Goal: Information Seeking & Learning: Learn about a topic

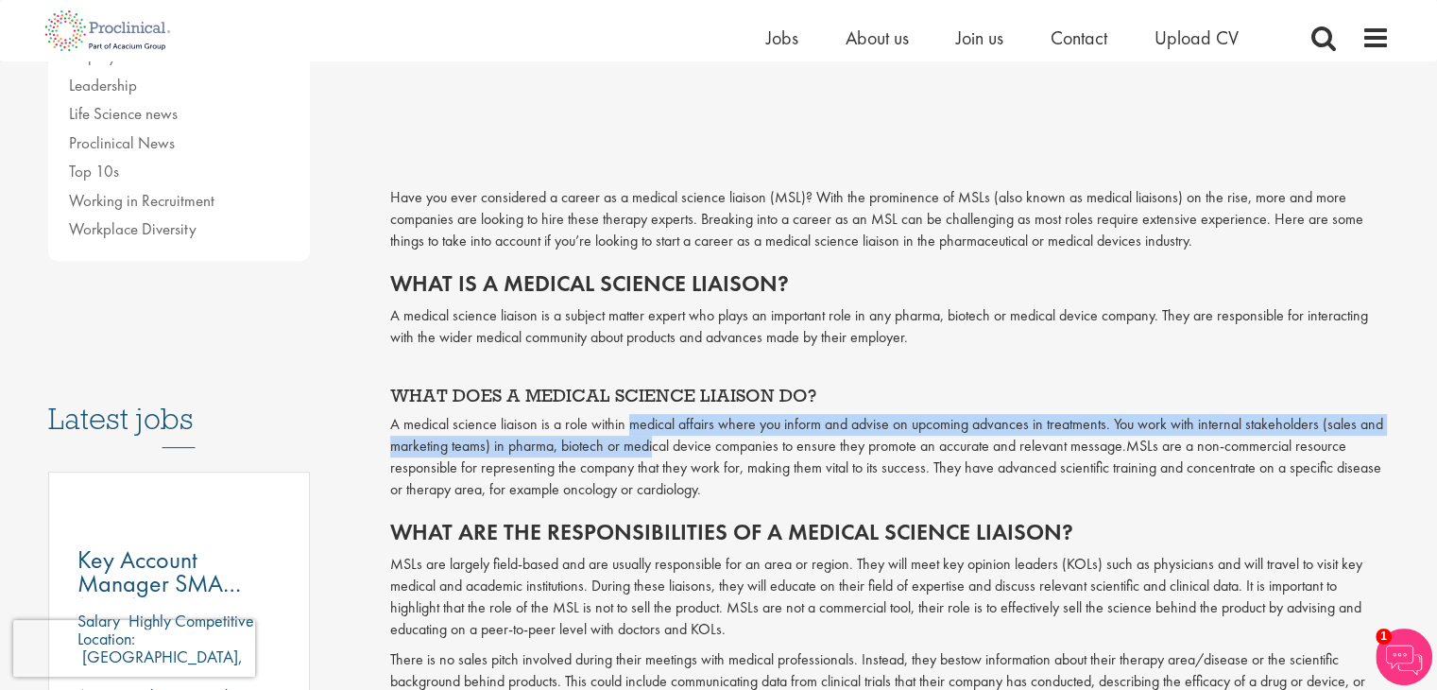
drag, startPoint x: 628, startPoint y: 417, endPoint x: 654, endPoint y: 456, distance: 47.2
click at [654, 456] on p "A medical science liaison is a role within medical affairs where you inform and…" at bounding box center [890, 457] width 1000 height 86
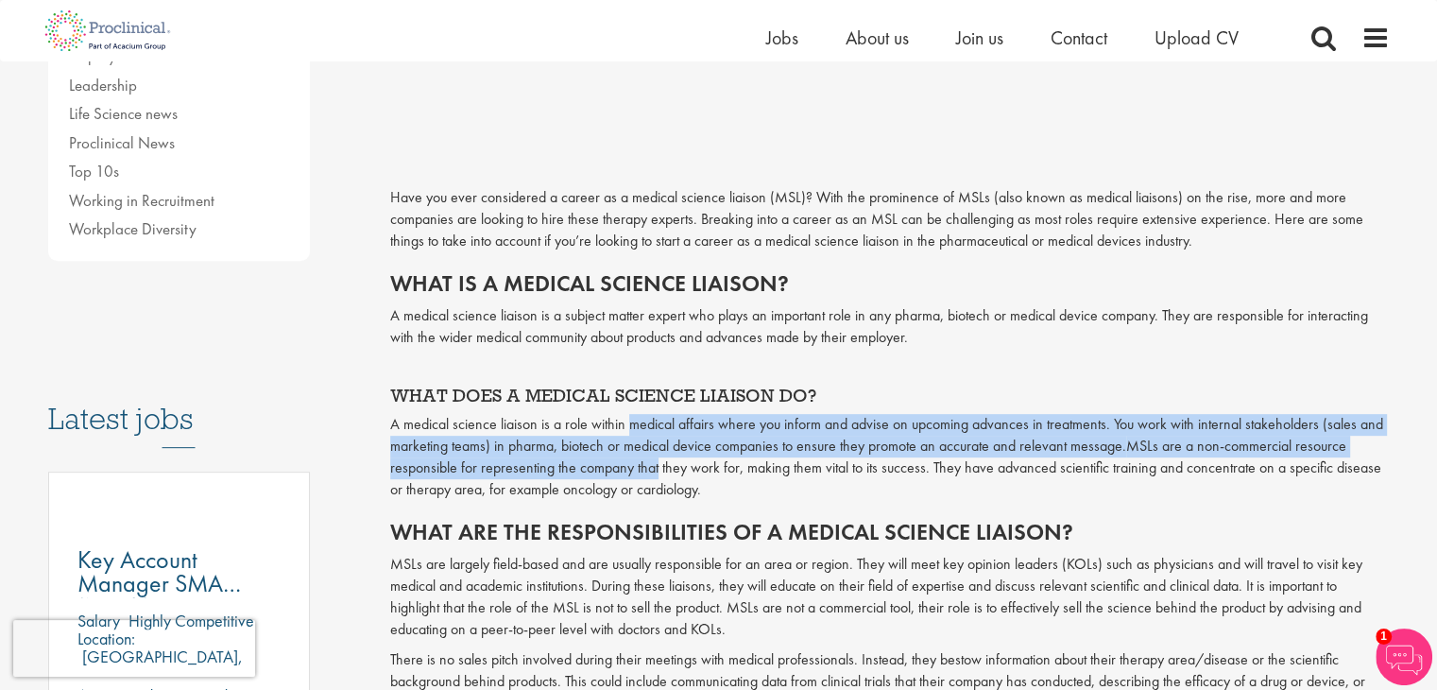
click at [654, 456] on span "MSLs are a non-commercial resource responsible for representing the company tha…" at bounding box center [885, 467] width 991 height 63
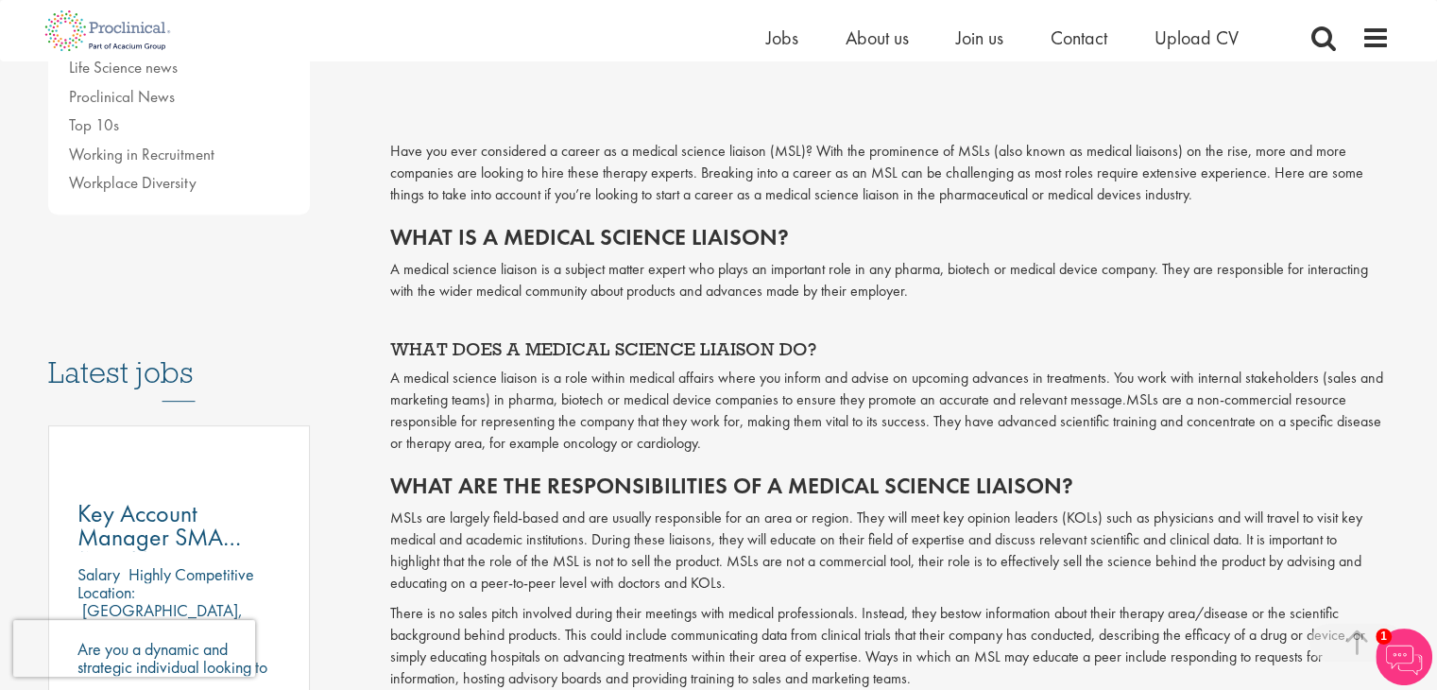
scroll to position [714, 0]
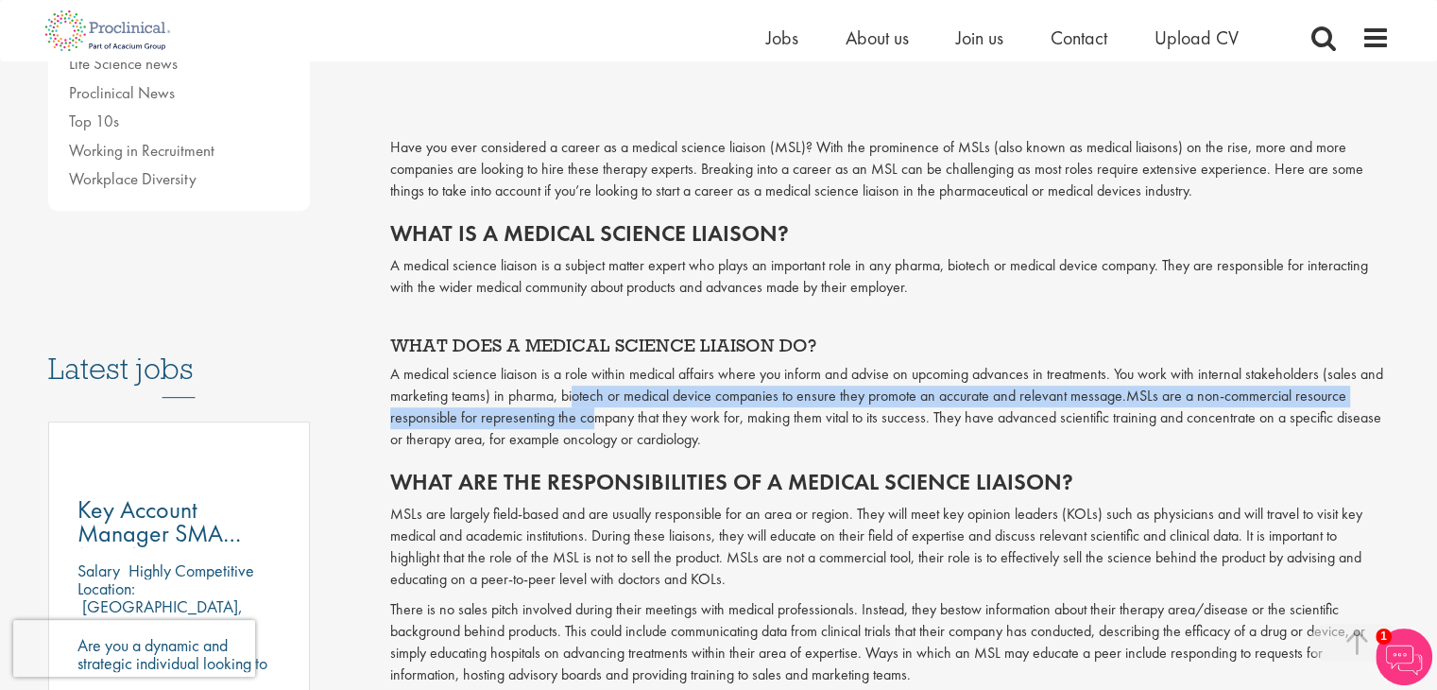
drag, startPoint x: 571, startPoint y: 397, endPoint x: 594, endPoint y: 428, distance: 39.1
click at [594, 428] on p "A medical science liaison is a role within medical affairs where you inform and…" at bounding box center [890, 407] width 1000 height 86
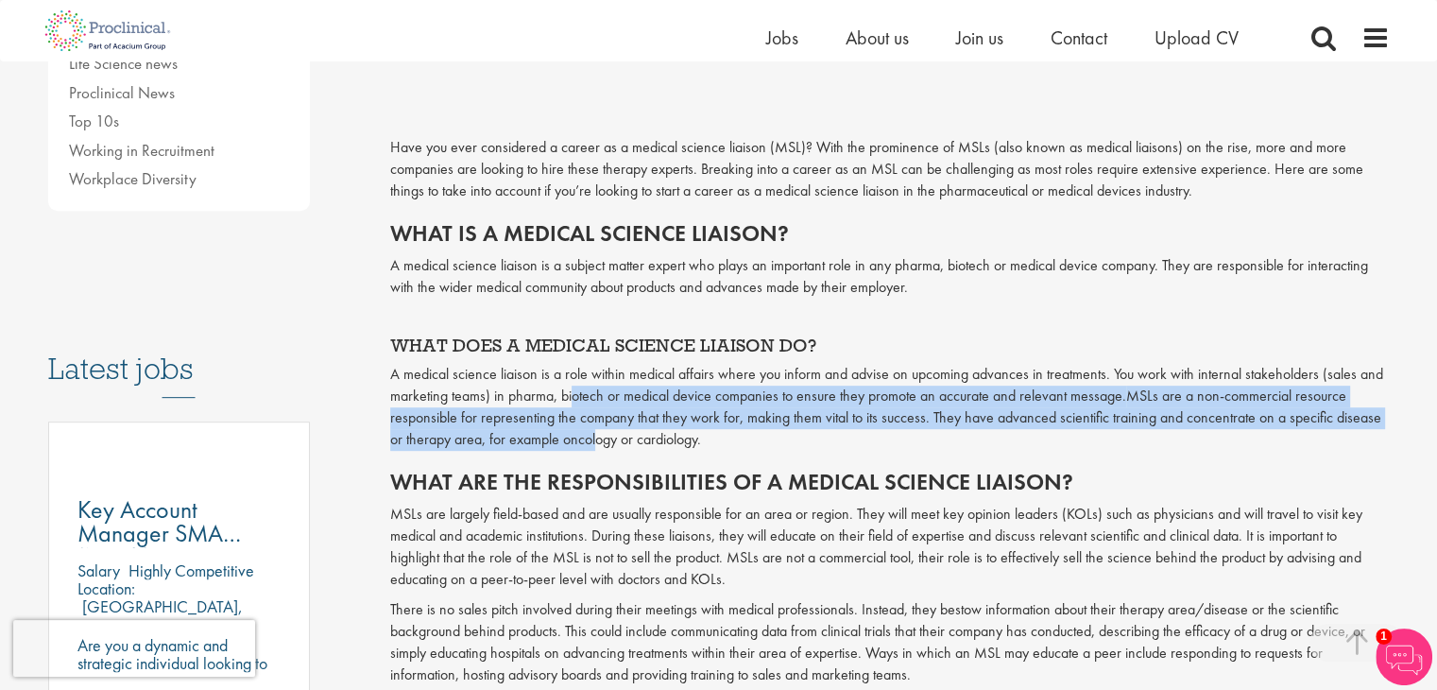
click at [594, 428] on span "MSLs are a non-commercial resource responsible for representing the company tha…" at bounding box center [885, 417] width 991 height 63
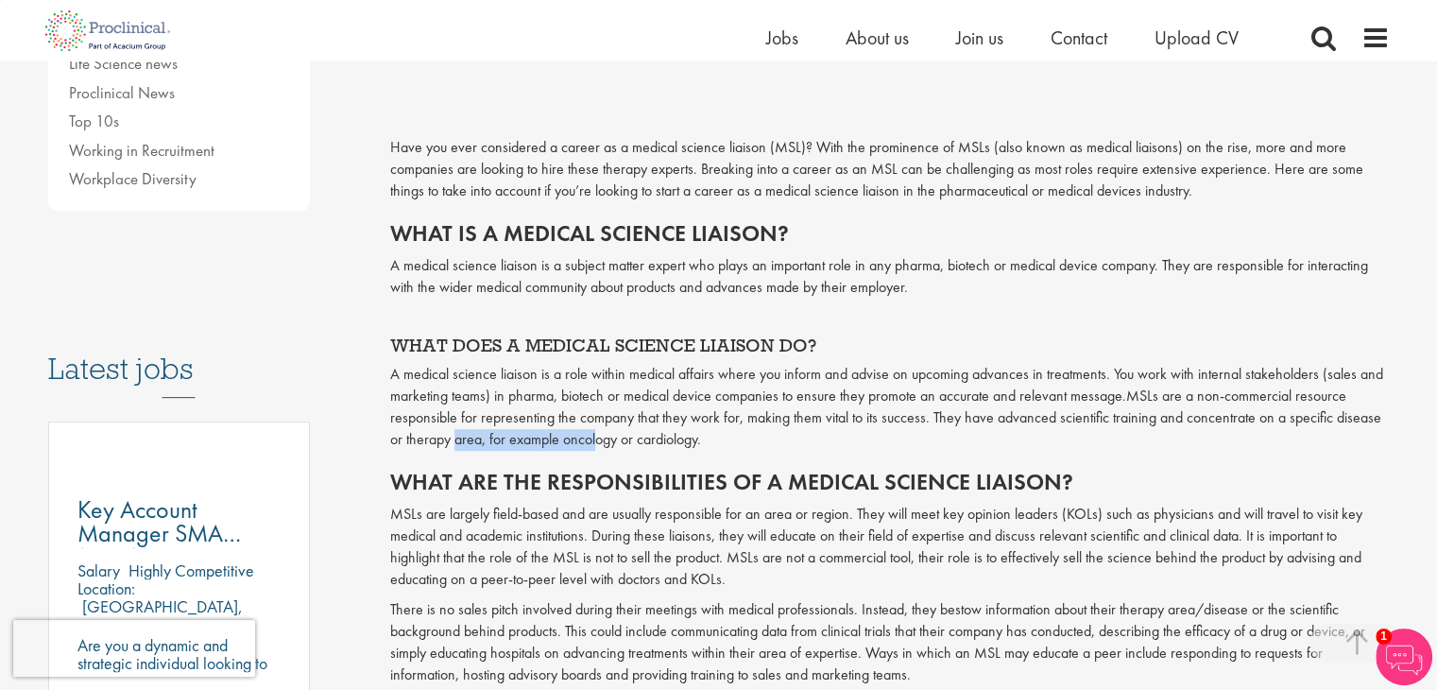
drag, startPoint x: 594, startPoint y: 428, endPoint x: 453, endPoint y: 436, distance: 141.9
click at [453, 436] on span "MSLs are a non-commercial resource responsible for representing the company tha…" at bounding box center [885, 417] width 991 height 63
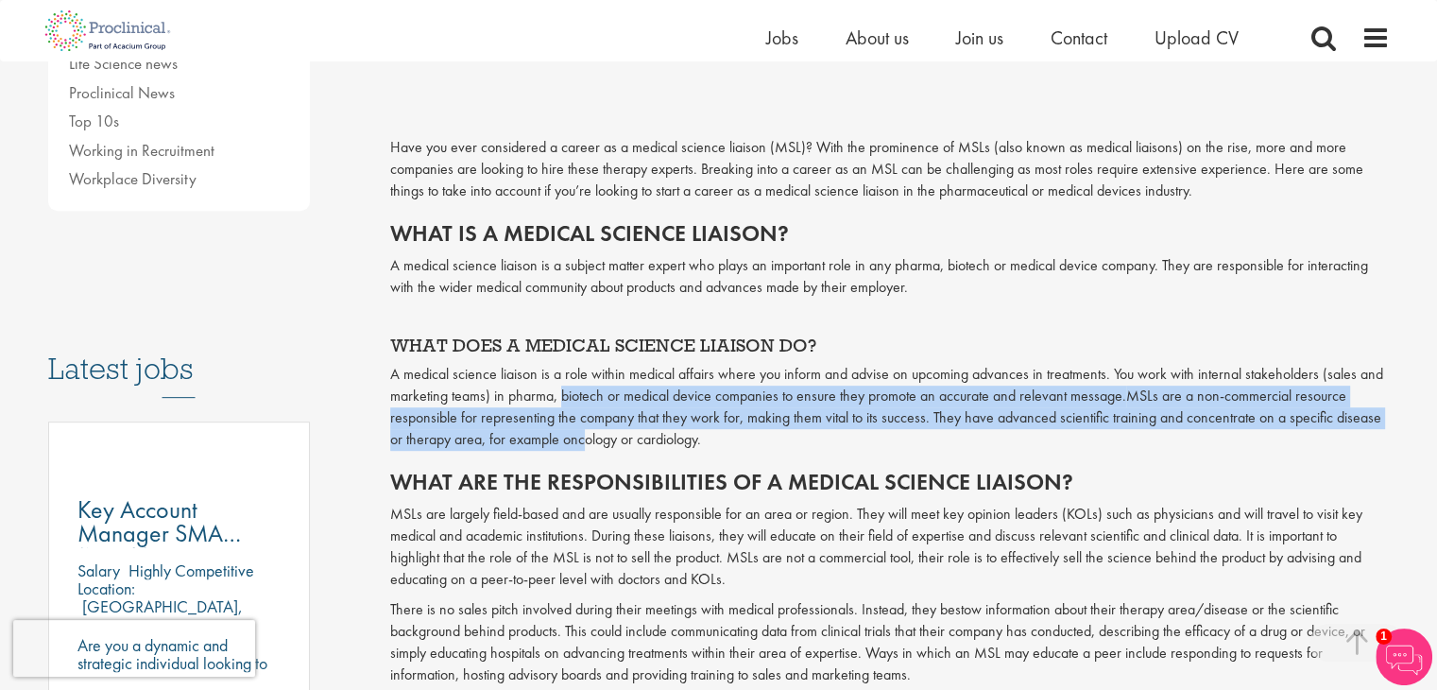
drag, startPoint x: 559, startPoint y: 402, endPoint x: 589, endPoint y: 432, distance: 42.1
click at [589, 432] on p "A medical science liaison is a role within medical affairs where you inform and…" at bounding box center [890, 407] width 1000 height 86
click at [589, 432] on span "MSLs are a non-commercial resource responsible for representing the company tha…" at bounding box center [885, 417] width 991 height 63
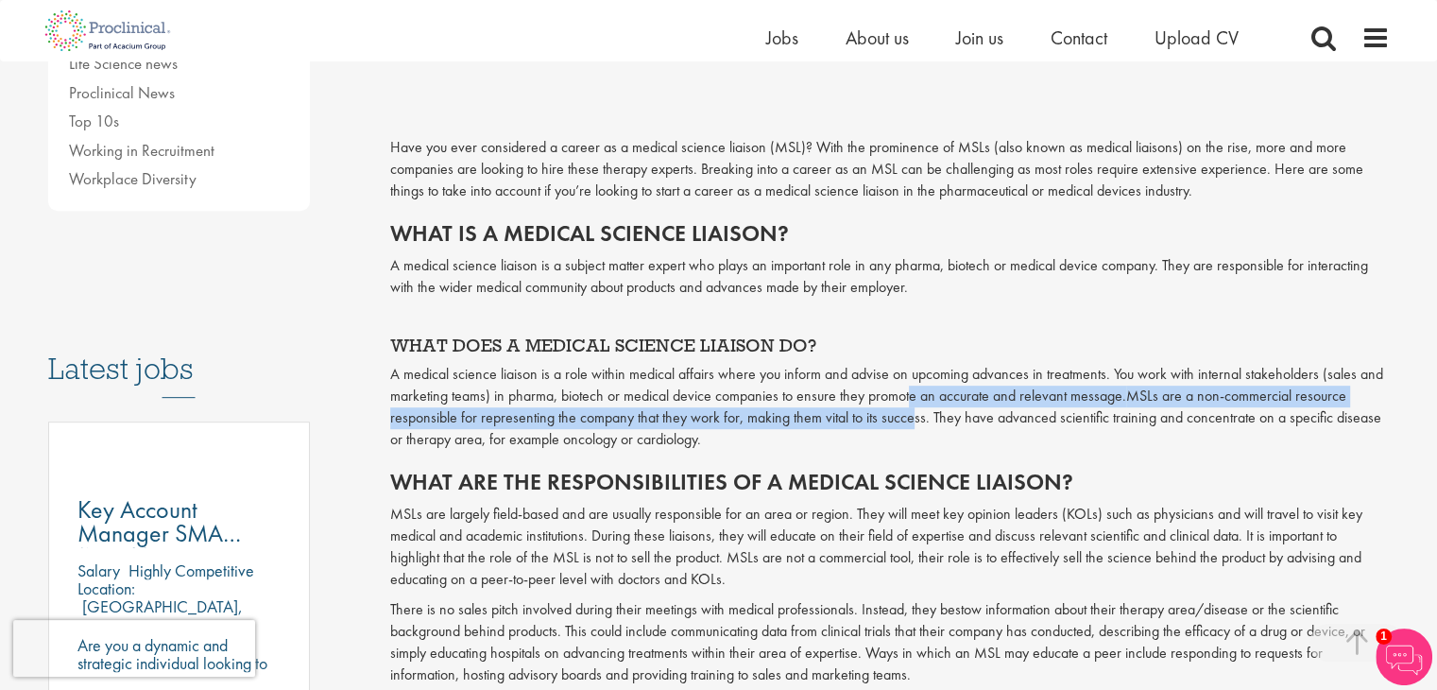
drag, startPoint x: 907, startPoint y: 405, endPoint x: 915, endPoint y: 421, distance: 17.8
click at [915, 421] on p "A medical science liaison is a role within medical affairs where you inform and…" at bounding box center [890, 407] width 1000 height 86
click at [915, 421] on span "MSLs are a non-commercial resource responsible for representing the company tha…" at bounding box center [885, 417] width 991 height 63
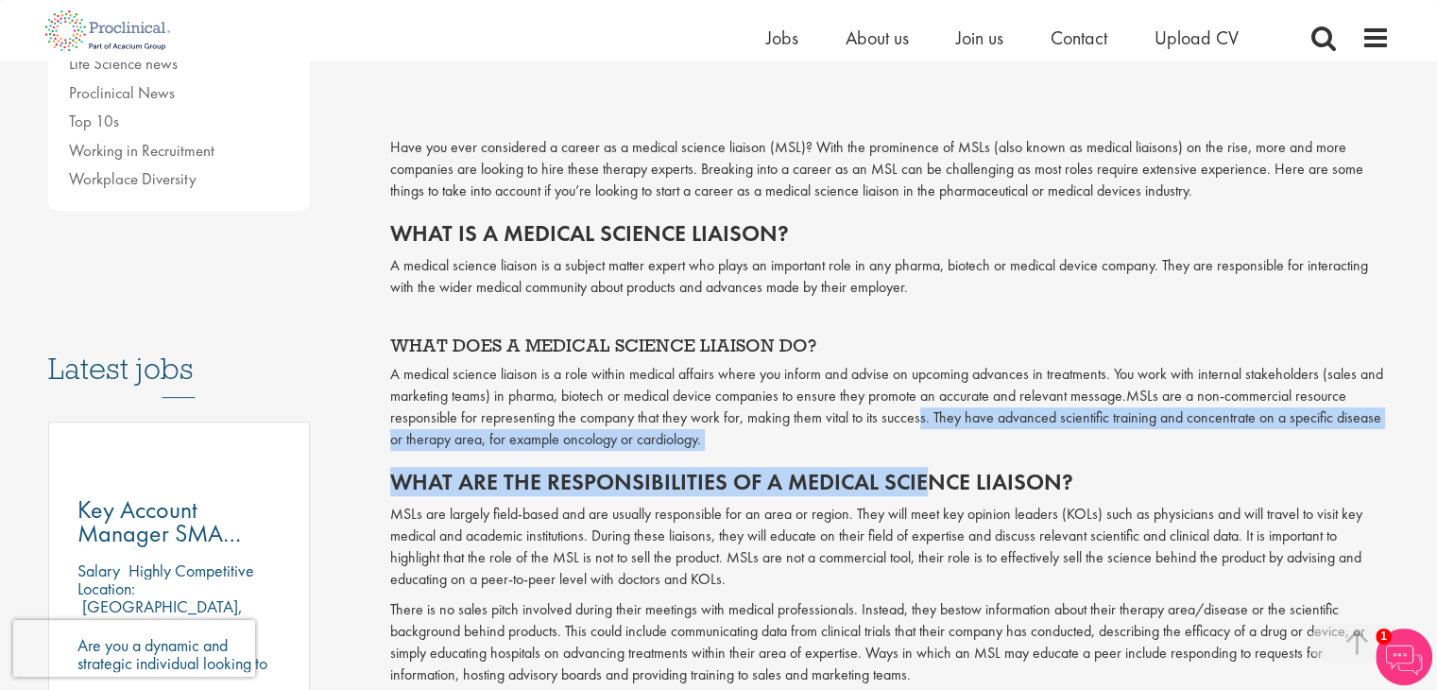
drag, startPoint x: 915, startPoint y: 421, endPoint x: 929, endPoint y: 450, distance: 31.7
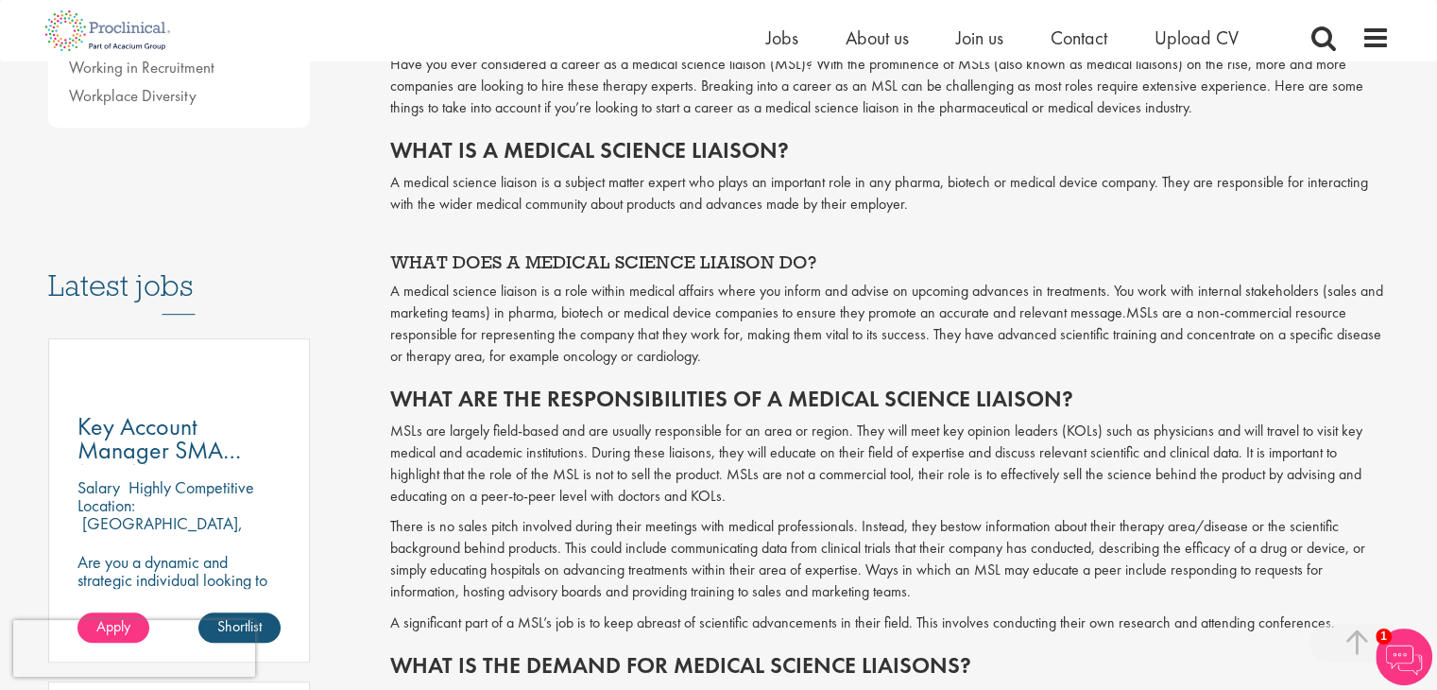
scroll to position [827, 0]
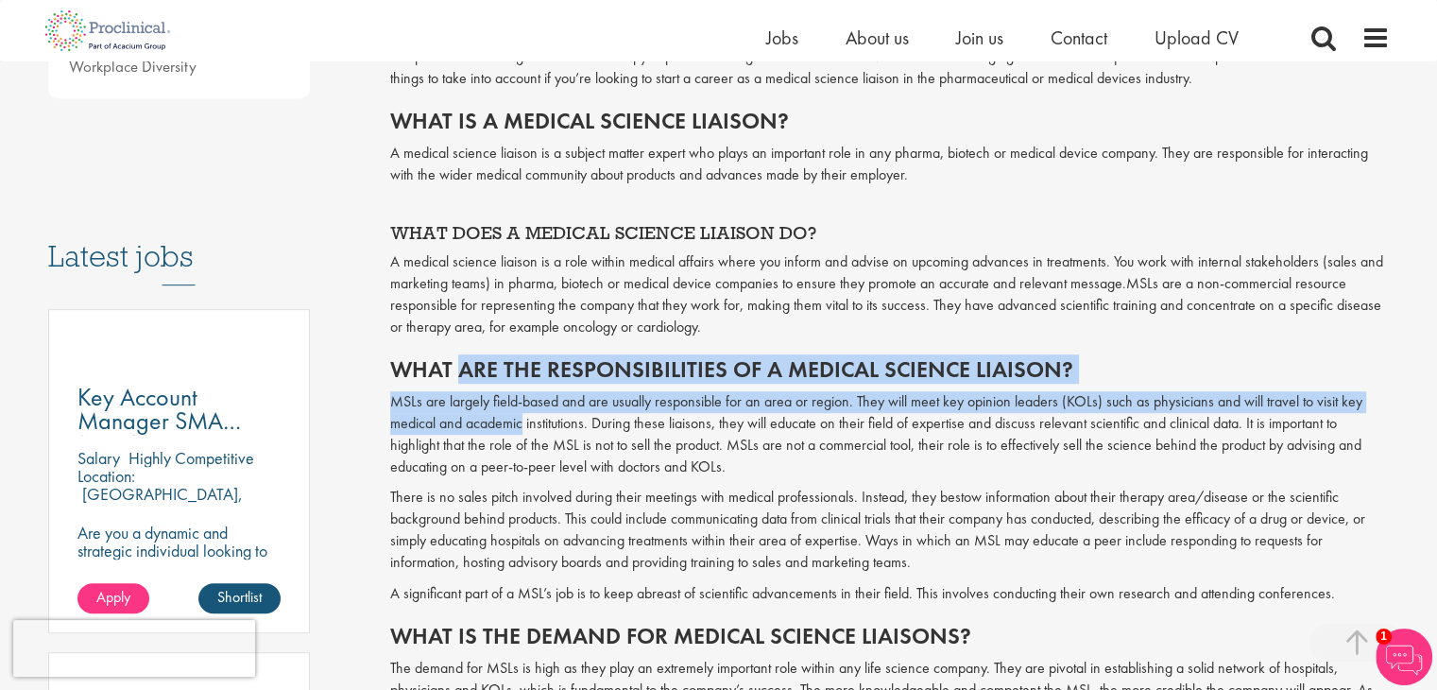
drag, startPoint x: 458, startPoint y: 380, endPoint x: 525, endPoint y: 422, distance: 79.4
click at [525, 422] on p "MSLs are largely field-based and are usually responsible for an area or region.…" at bounding box center [890, 434] width 1000 height 86
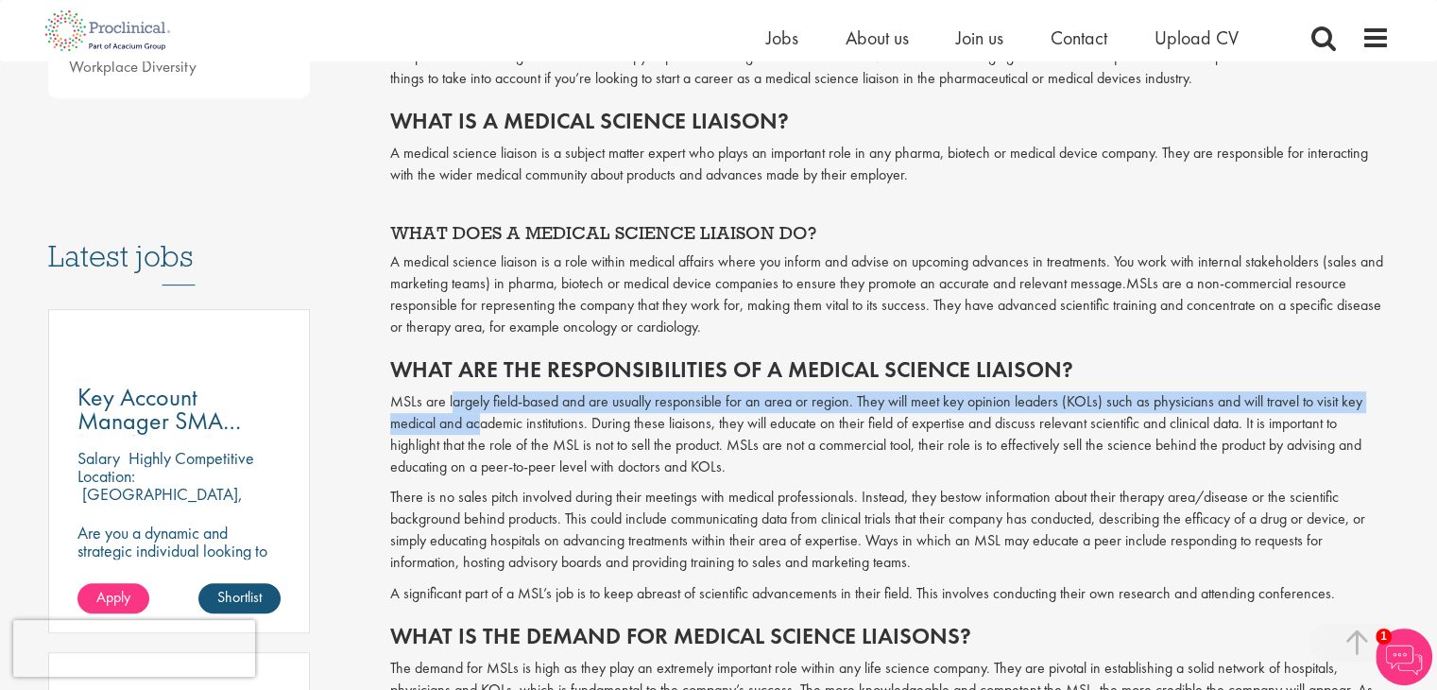
drag, startPoint x: 450, startPoint y: 398, endPoint x: 483, endPoint y: 432, distance: 47.4
click at [483, 432] on p "MSLs are largely field-based and are usually responsible for an area or region.…" at bounding box center [890, 434] width 1000 height 86
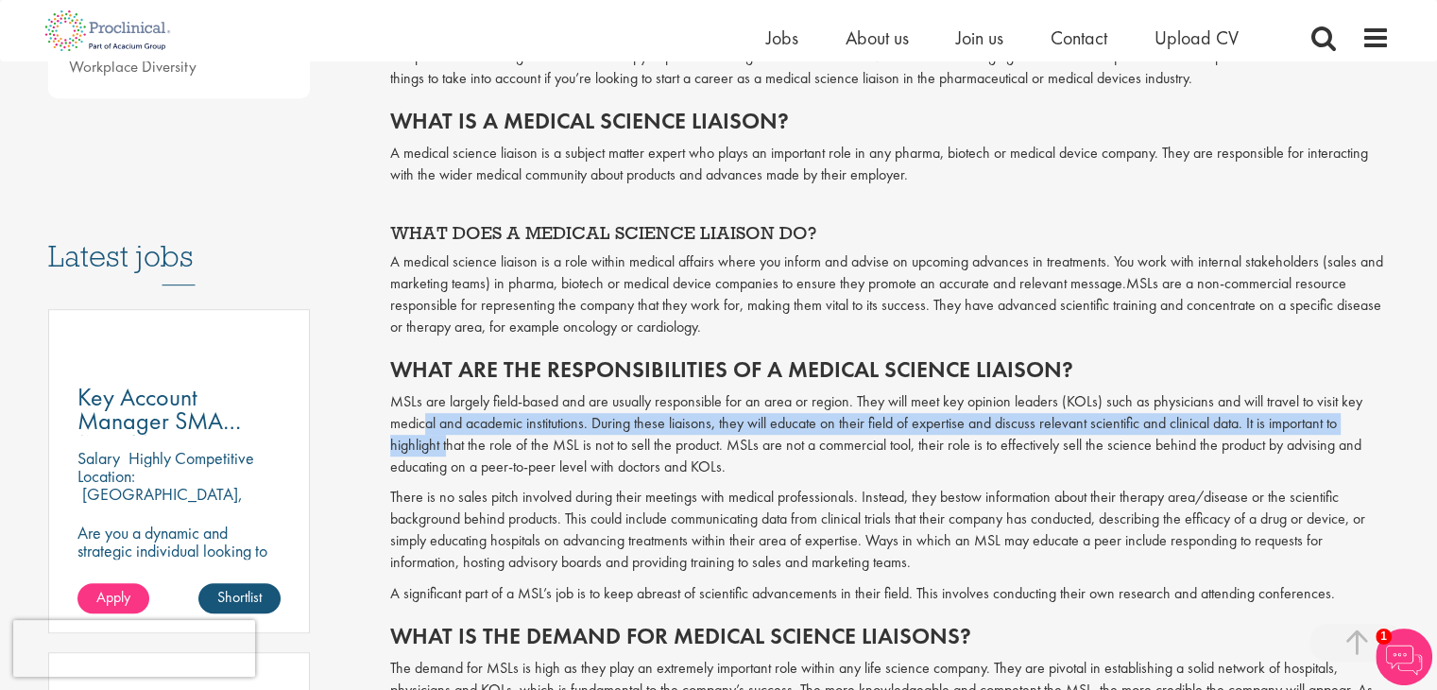
drag, startPoint x: 427, startPoint y: 428, endPoint x: 452, endPoint y: 447, distance: 31.0
click at [452, 447] on p "MSLs are largely field-based and are usually responsible for an area or region.…" at bounding box center [890, 434] width 1000 height 86
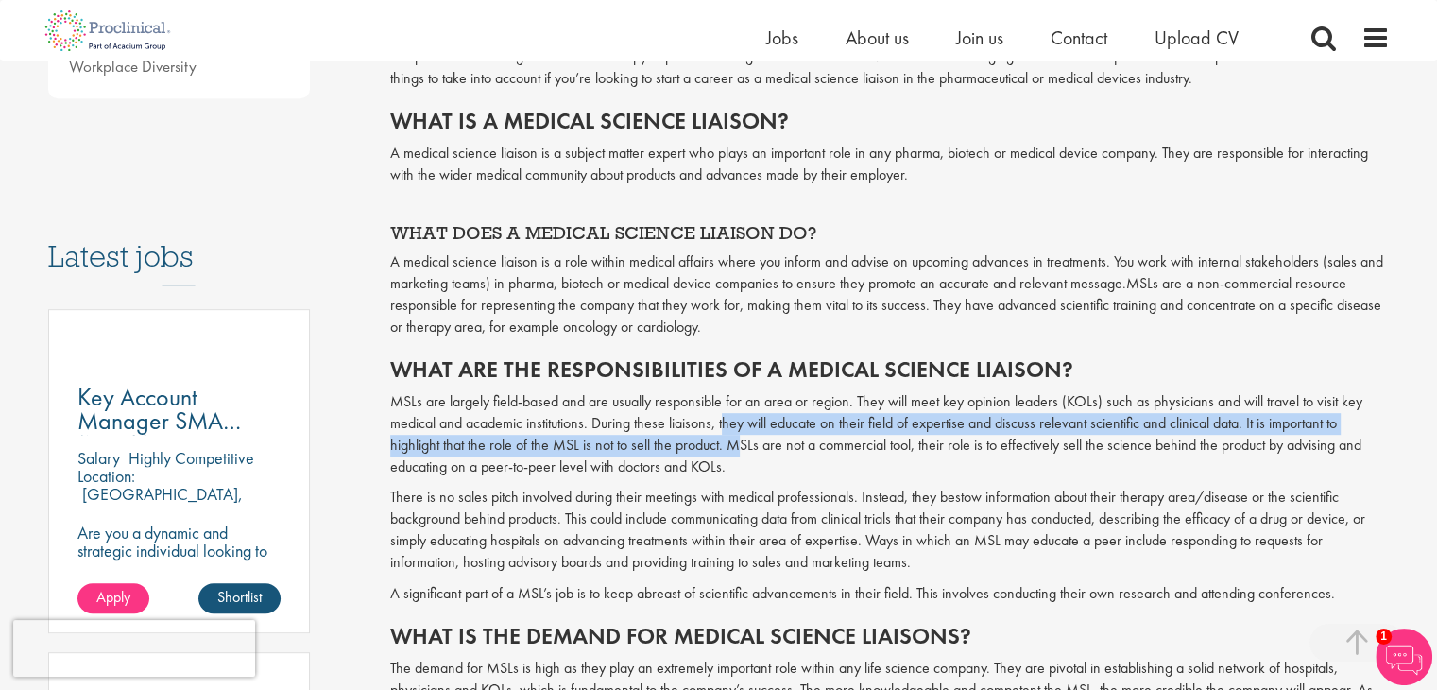
drag, startPoint x: 725, startPoint y: 416, endPoint x: 741, endPoint y: 437, distance: 27.0
click at [741, 437] on p "MSLs are largely field-based and are usually responsible for an area or region.…" at bounding box center [890, 434] width 1000 height 86
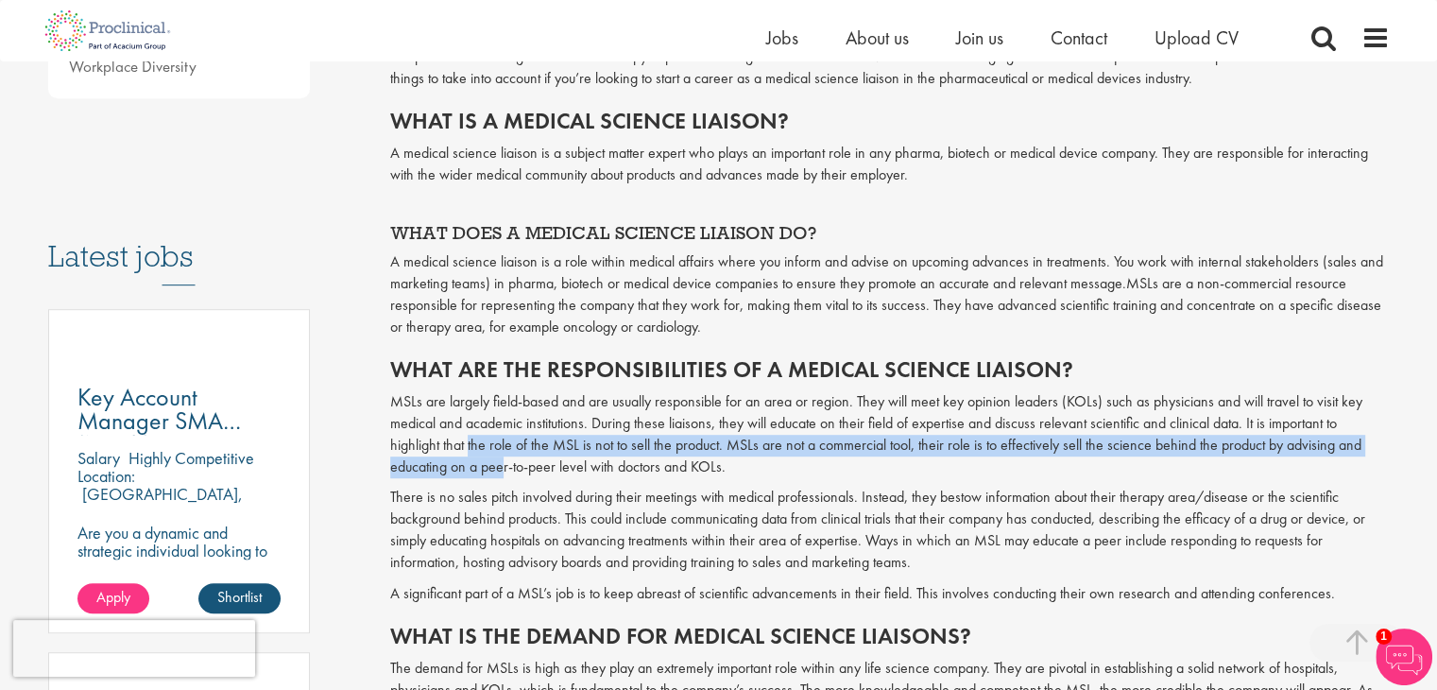
drag, startPoint x: 469, startPoint y: 446, endPoint x: 509, endPoint y: 468, distance: 46.1
click at [509, 468] on p "MSLs are largely field-based and are usually responsible for an area or region.…" at bounding box center [890, 434] width 1000 height 86
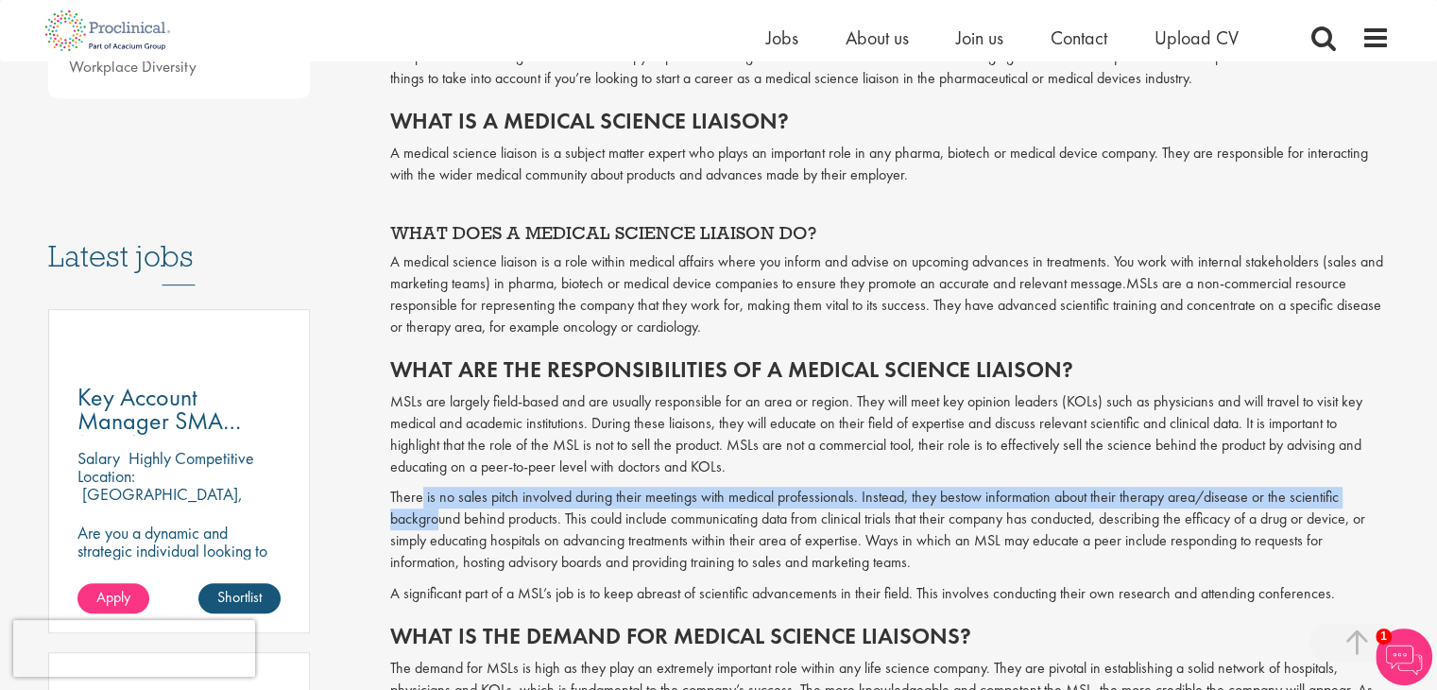
drag, startPoint x: 421, startPoint y: 500, endPoint x: 450, endPoint y: 523, distance: 36.3
click at [450, 523] on p "There is no sales pitch involved during their meetings with medical professiona…" at bounding box center [890, 530] width 1000 height 86
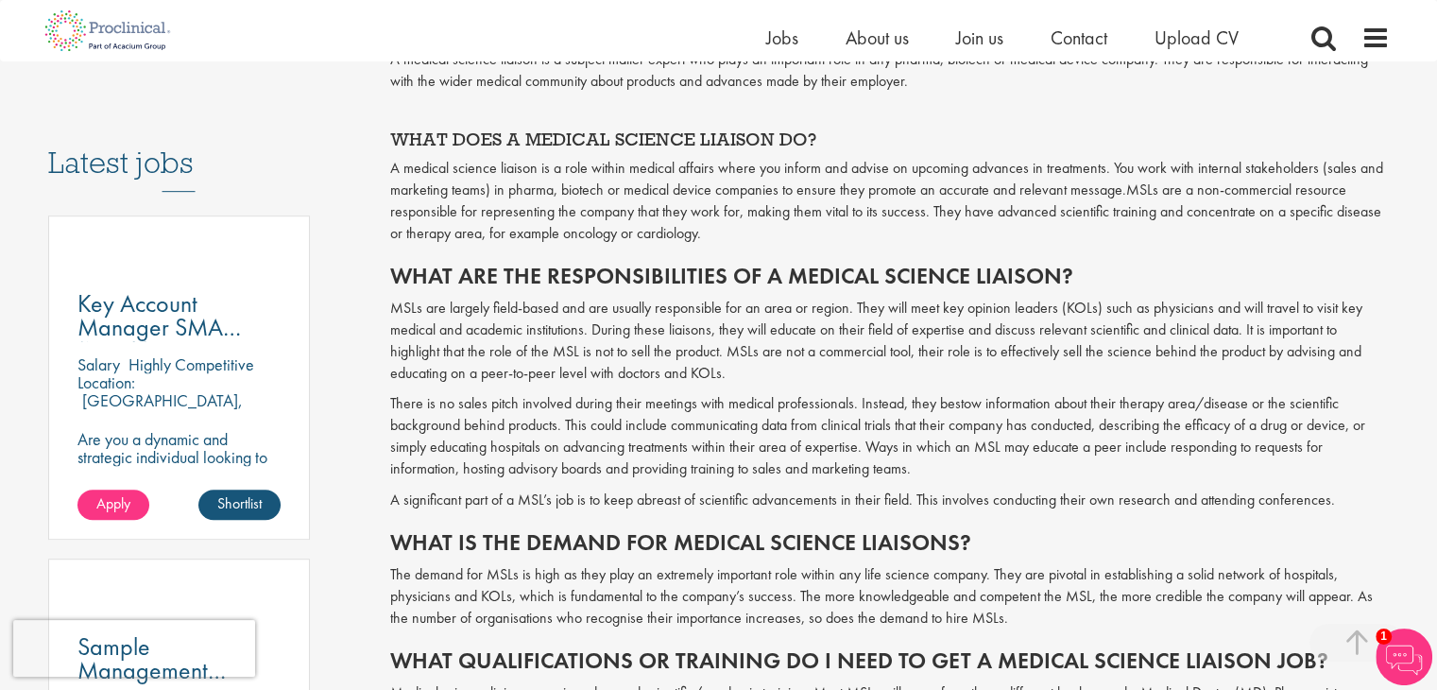
scroll to position [921, 0]
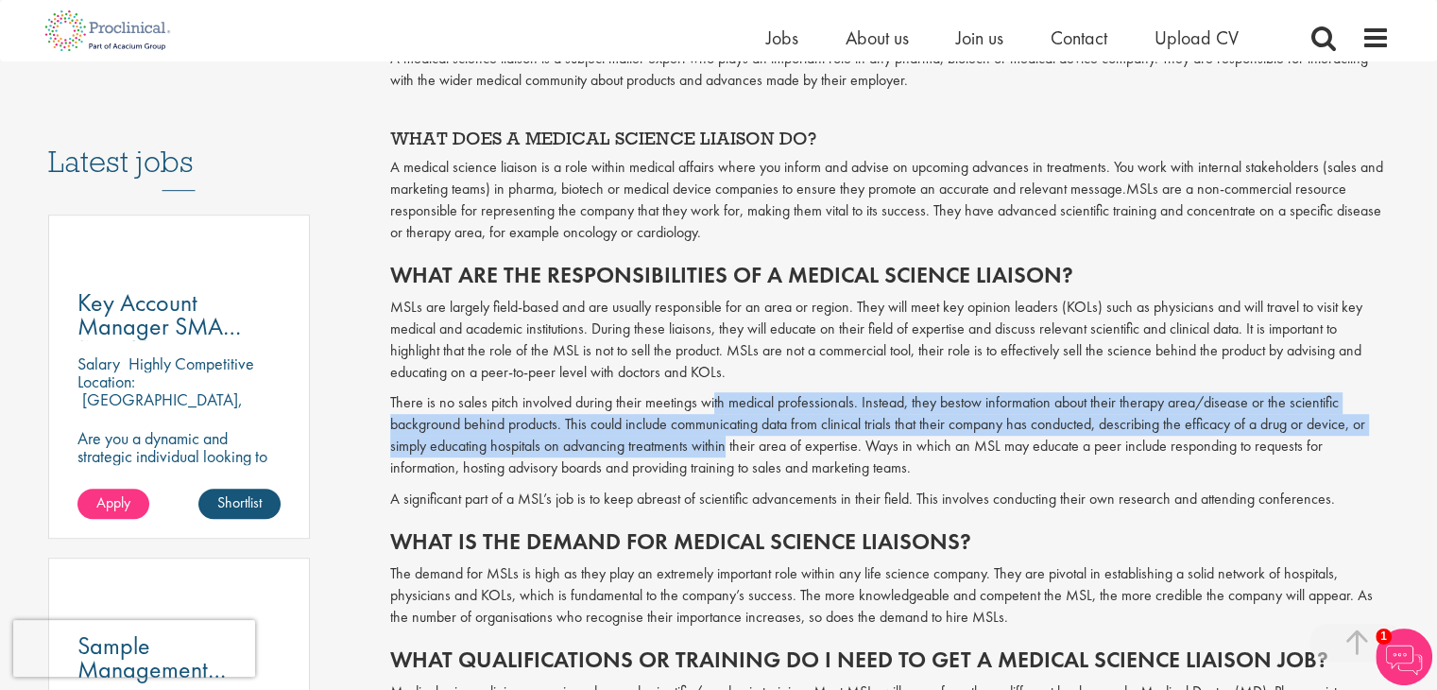
drag, startPoint x: 711, startPoint y: 400, endPoint x: 728, endPoint y: 444, distance: 47.6
click at [728, 444] on p "There is no sales pitch involved during their meetings with medical professiona…" at bounding box center [890, 435] width 1000 height 86
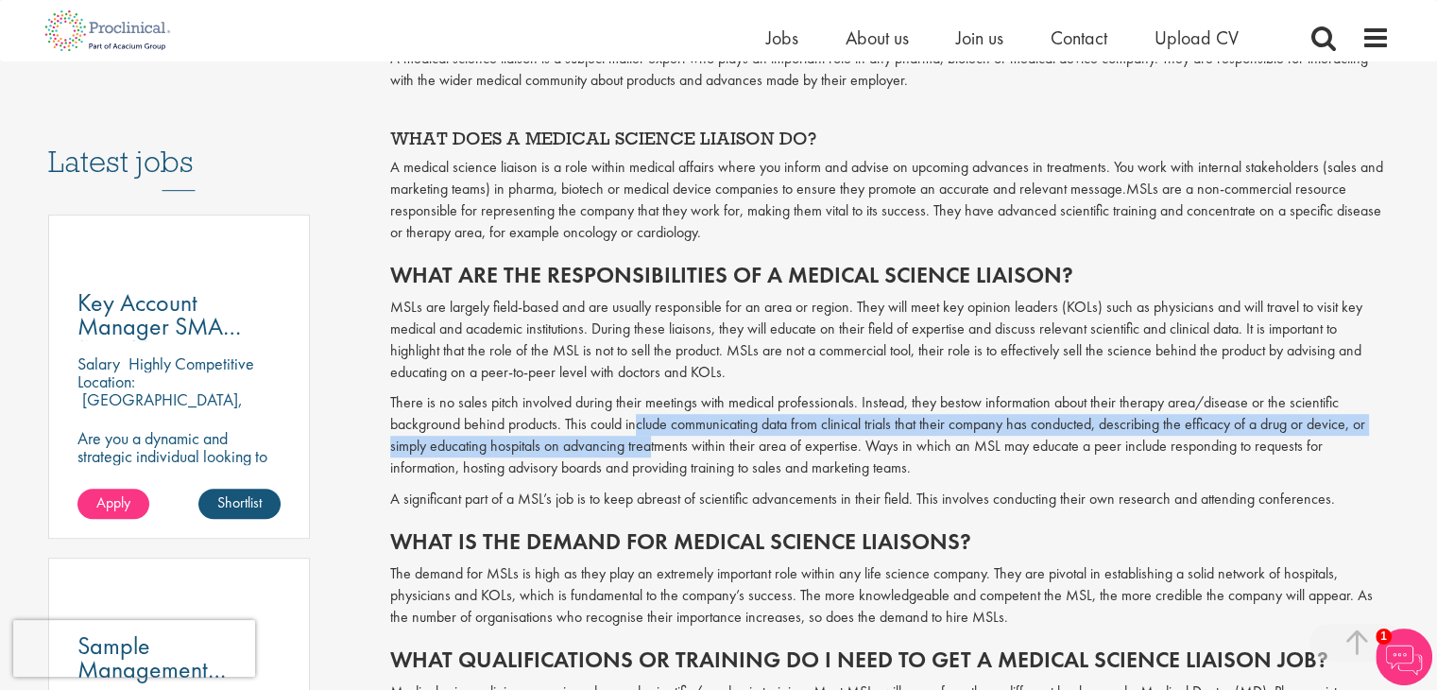
drag, startPoint x: 639, startPoint y: 433, endPoint x: 654, endPoint y: 444, distance: 18.9
click at [654, 444] on p "There is no sales pitch involved during their meetings with medical professiona…" at bounding box center [890, 435] width 1000 height 86
drag, startPoint x: 650, startPoint y: 435, endPoint x: 665, endPoint y: 457, distance: 27.3
click at [665, 457] on p "There is no sales pitch involved during their meetings with medical professiona…" at bounding box center [890, 435] width 1000 height 86
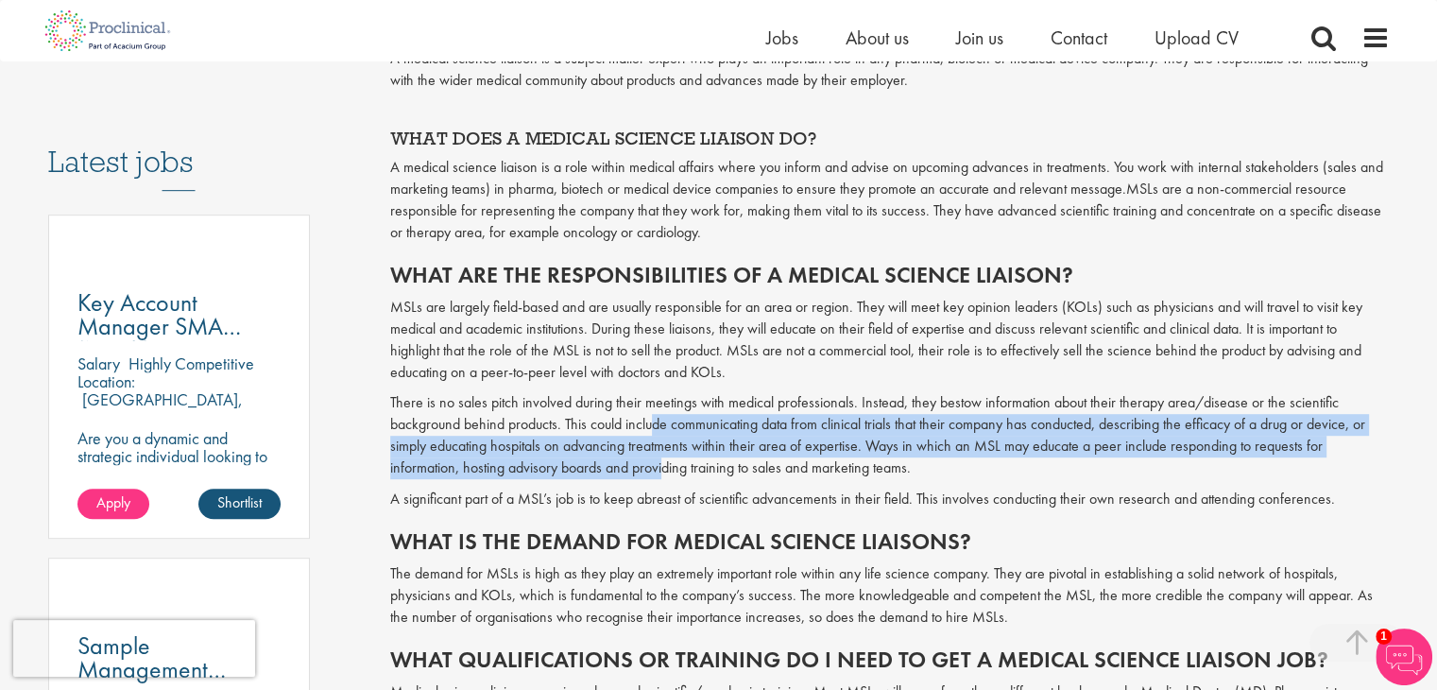
click at [665, 457] on p "There is no sales pitch involved during their meetings with medical professiona…" at bounding box center [890, 435] width 1000 height 86
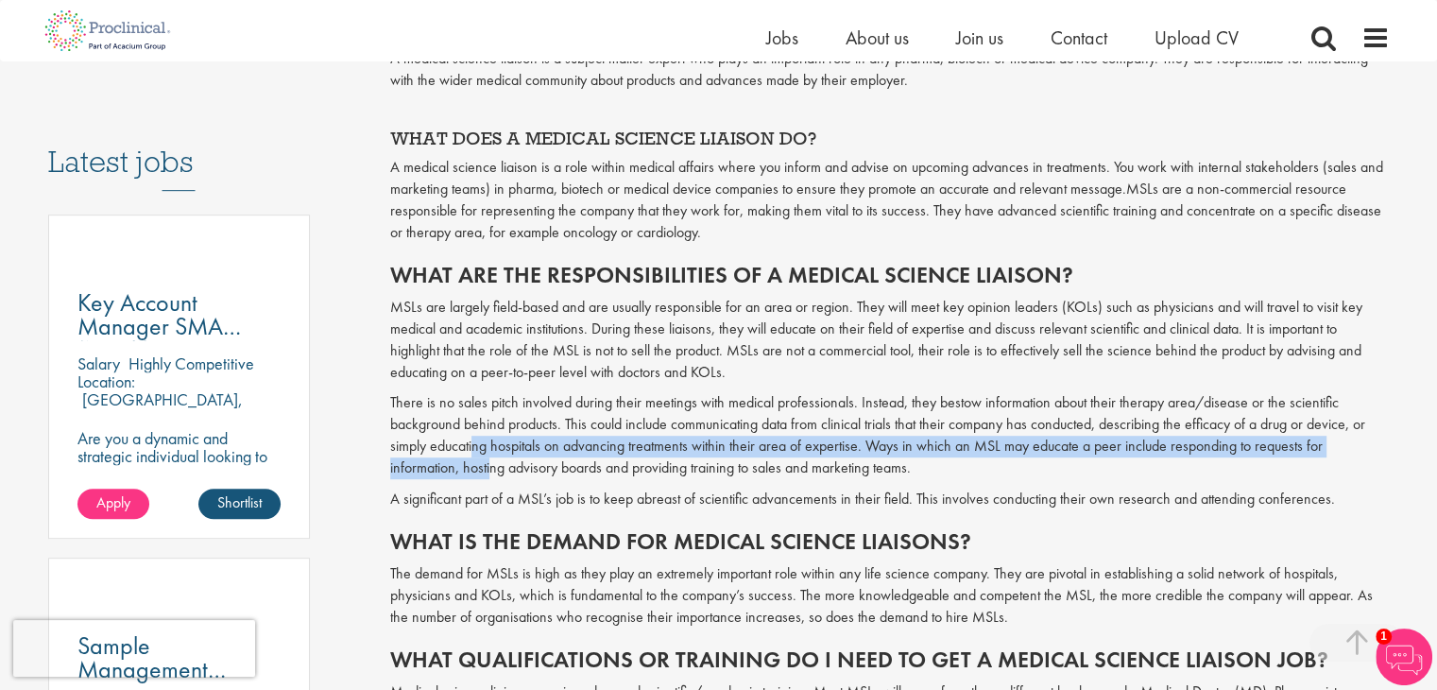
drag, startPoint x: 476, startPoint y: 451, endPoint x: 495, endPoint y: 461, distance: 21.6
click at [495, 461] on p "There is no sales pitch involved during their meetings with medical professiona…" at bounding box center [890, 435] width 1000 height 86
drag, startPoint x: 538, startPoint y: 453, endPoint x: 552, endPoint y: 466, distance: 19.4
click at [552, 466] on p "There is no sales pitch involved during their meetings with medical professiona…" at bounding box center [890, 435] width 1000 height 86
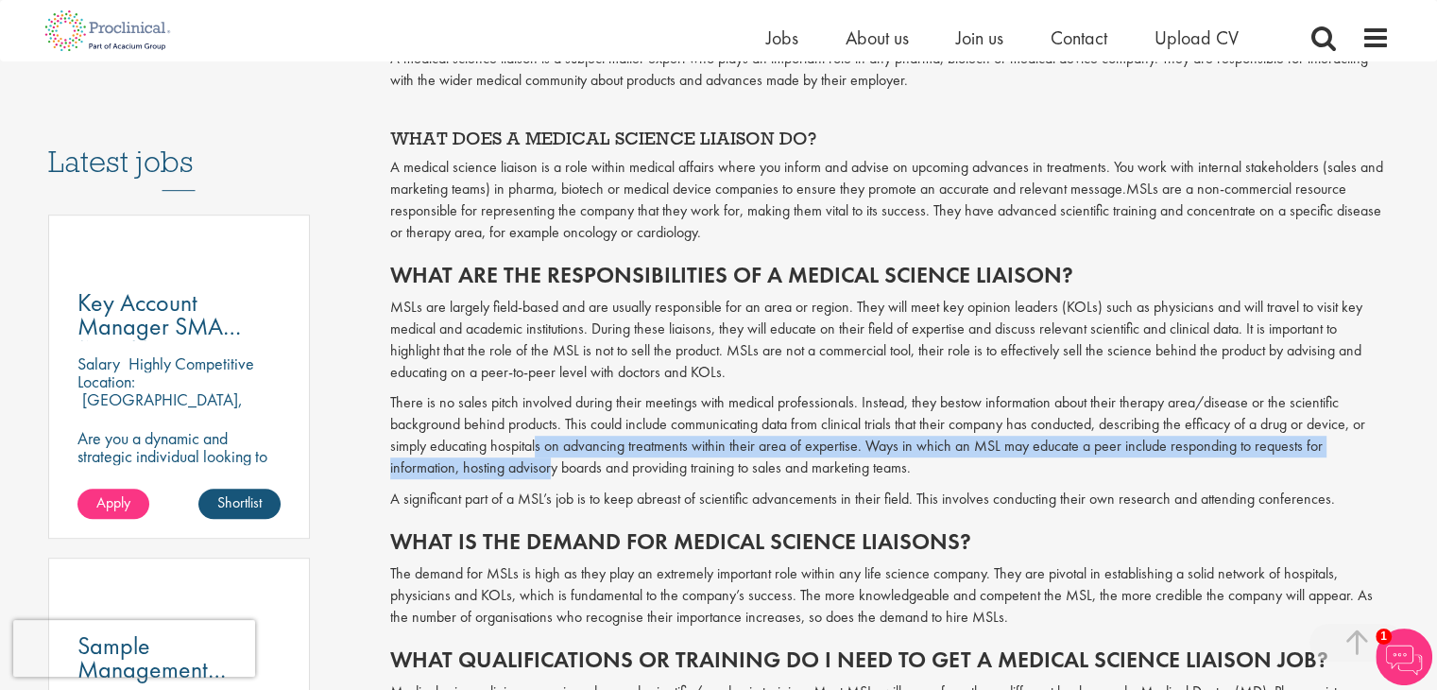
click at [552, 466] on p "There is no sales pitch involved during their meetings with medical professiona…" at bounding box center [890, 435] width 1000 height 86
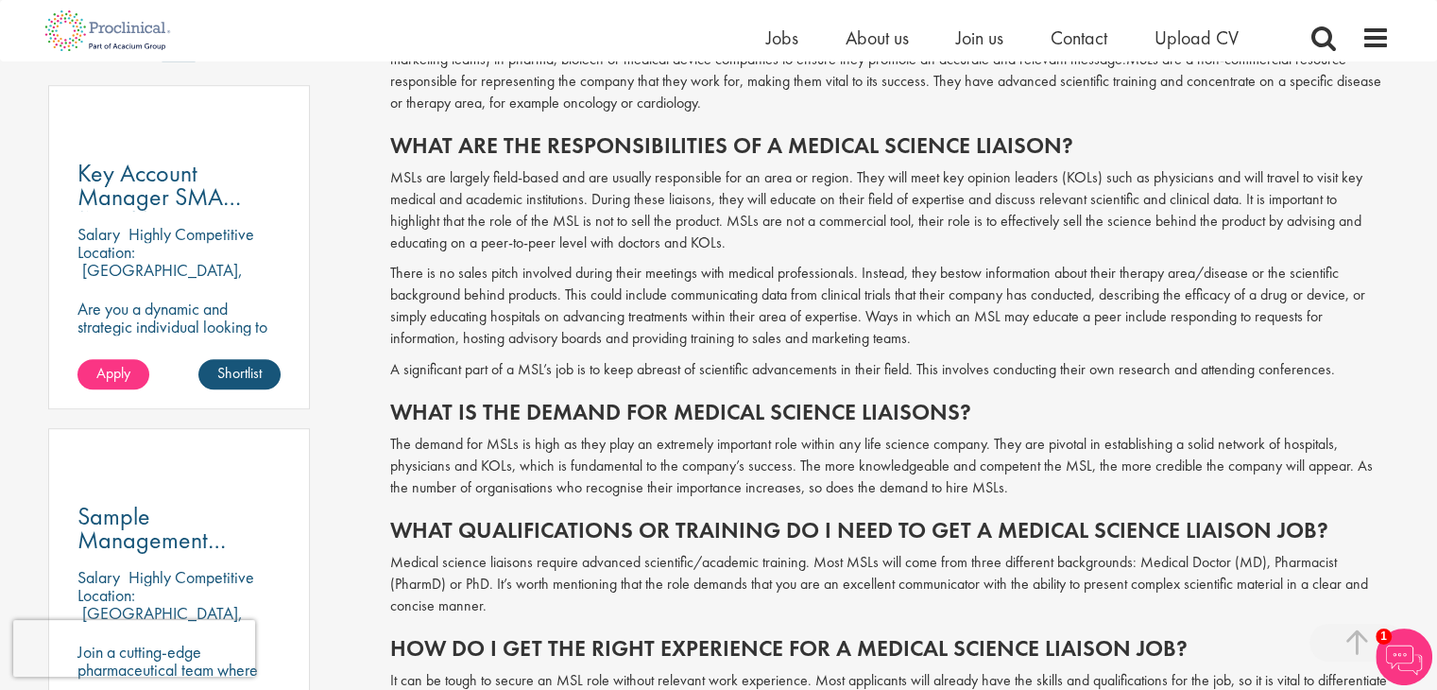
scroll to position [1053, 0]
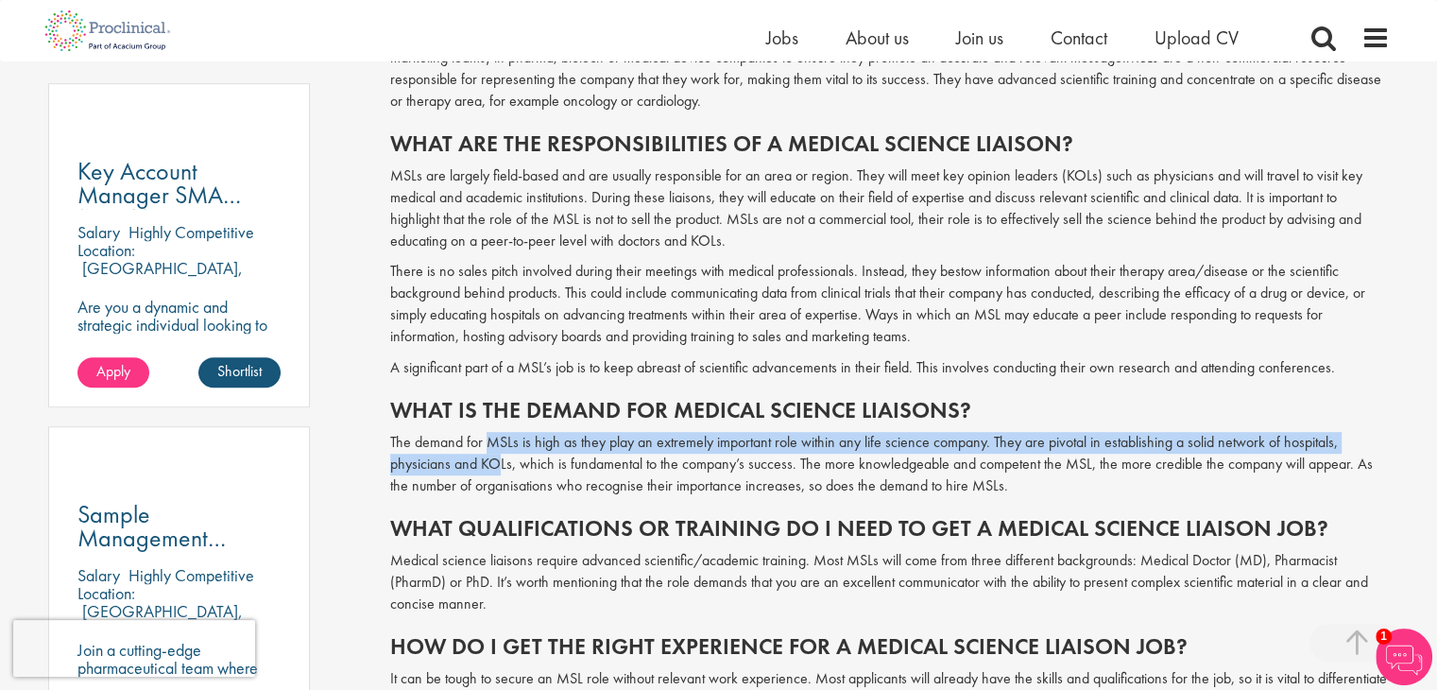
drag, startPoint x: 484, startPoint y: 439, endPoint x: 501, endPoint y: 459, distance: 26.1
click at [501, 459] on p "The demand for MSLs is high as they play an extremely important role within any…" at bounding box center [890, 464] width 1000 height 65
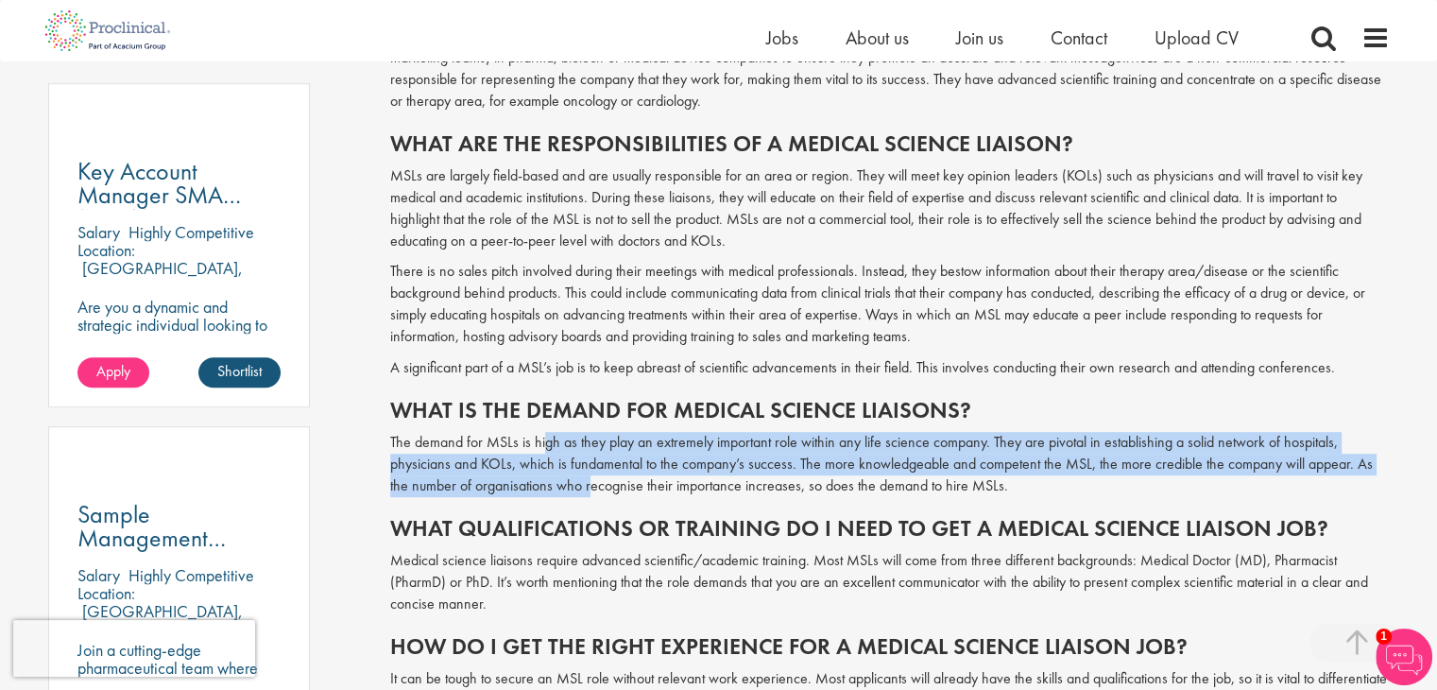
drag, startPoint x: 541, startPoint y: 447, endPoint x: 571, endPoint y: 491, distance: 53.2
click at [571, 491] on p "The demand for MSLs is high as they play an extremely important role within any…" at bounding box center [890, 464] width 1000 height 65
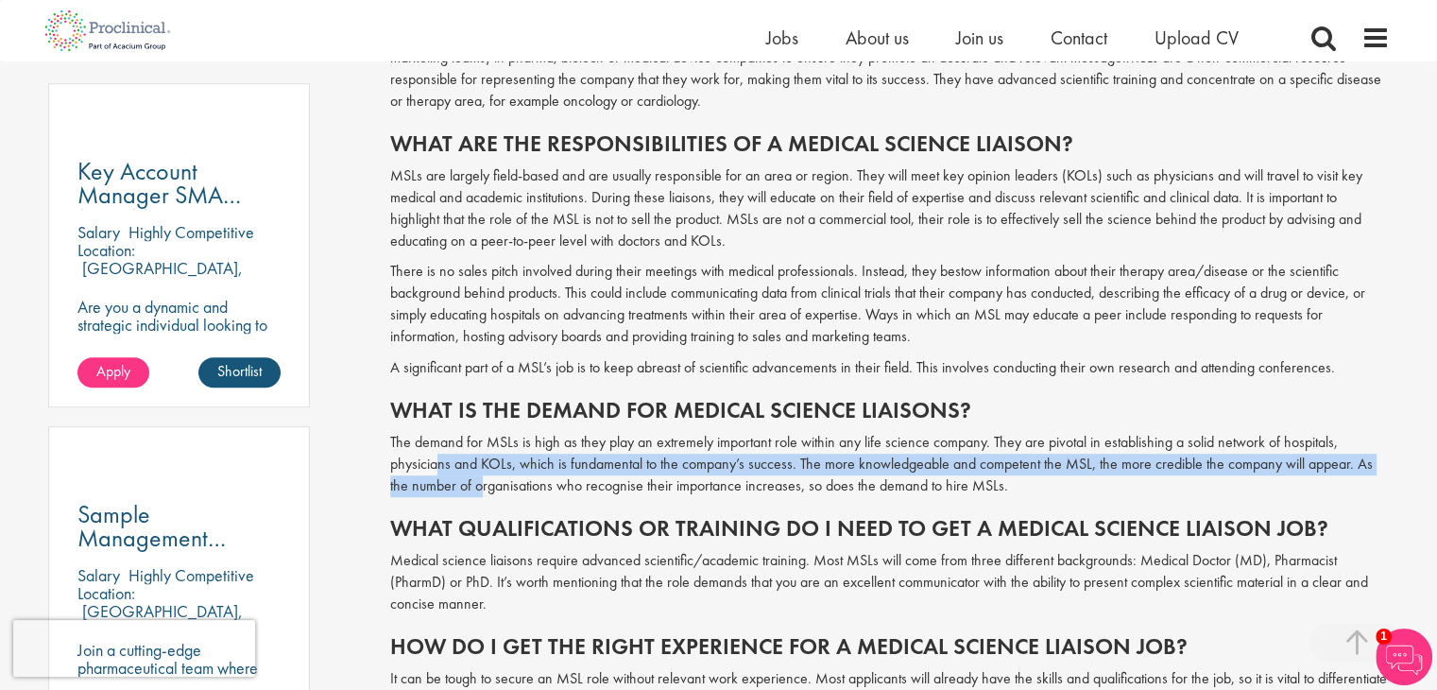
drag, startPoint x: 438, startPoint y: 456, endPoint x: 463, endPoint y: 479, distance: 33.4
click at [463, 479] on p "The demand for MSLs is high as they play an extremely important role within any…" at bounding box center [890, 464] width 1000 height 65
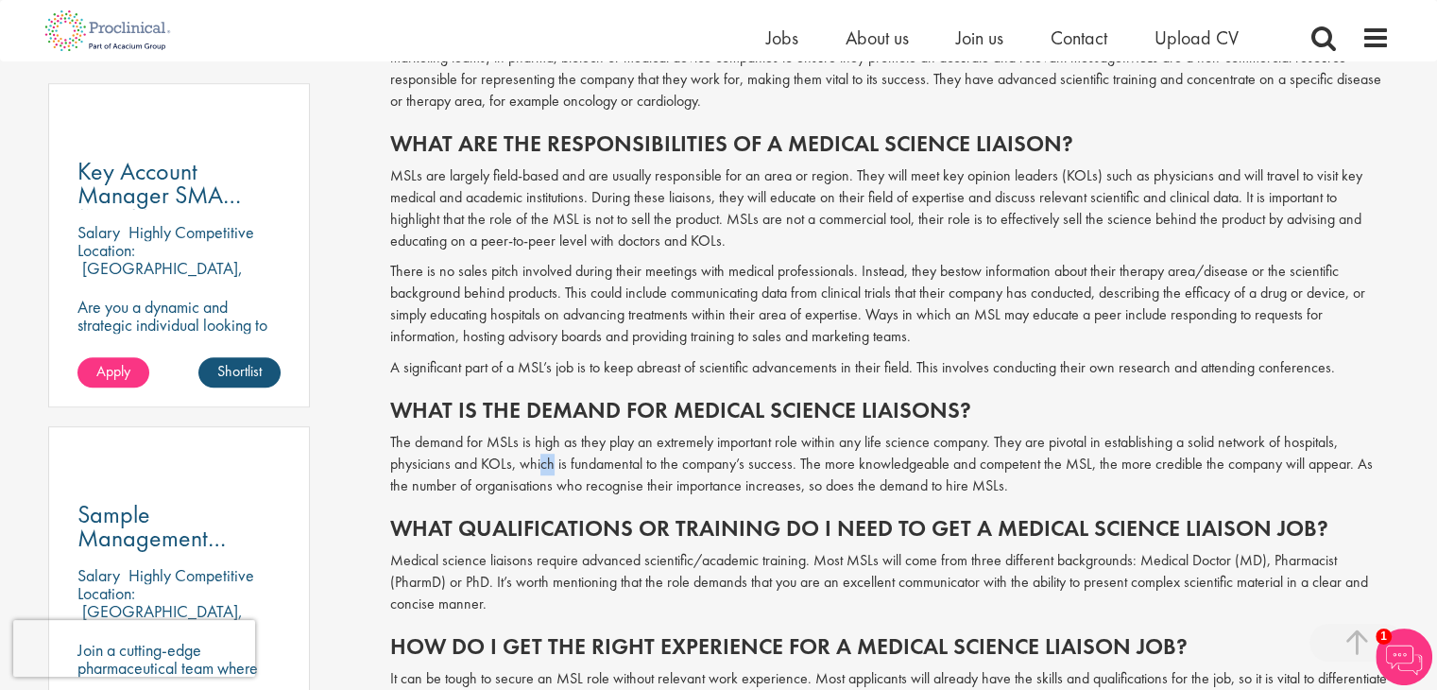
drag, startPoint x: 538, startPoint y: 460, endPoint x: 552, endPoint y: 471, distance: 17.6
click at [552, 471] on p "The demand for MSLs is high as they play an extremely important role within any…" at bounding box center [890, 464] width 1000 height 65
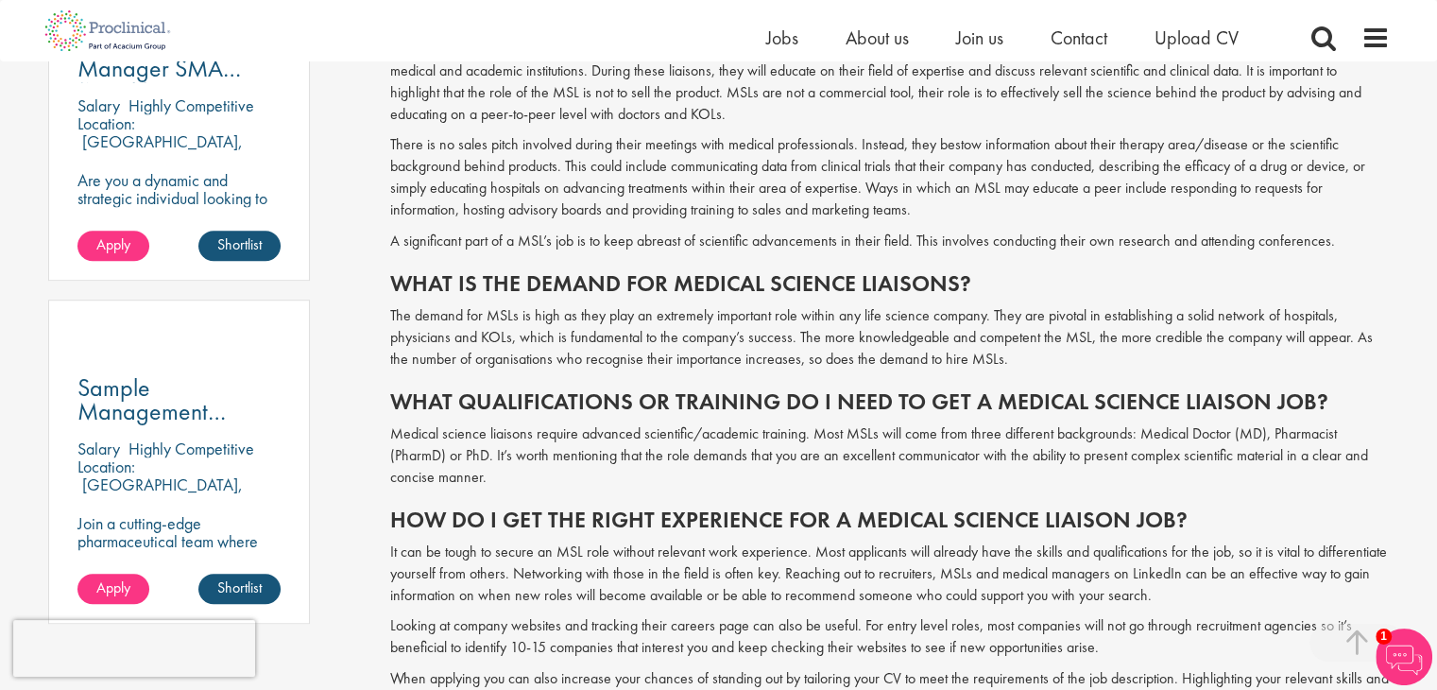
scroll to position [1181, 0]
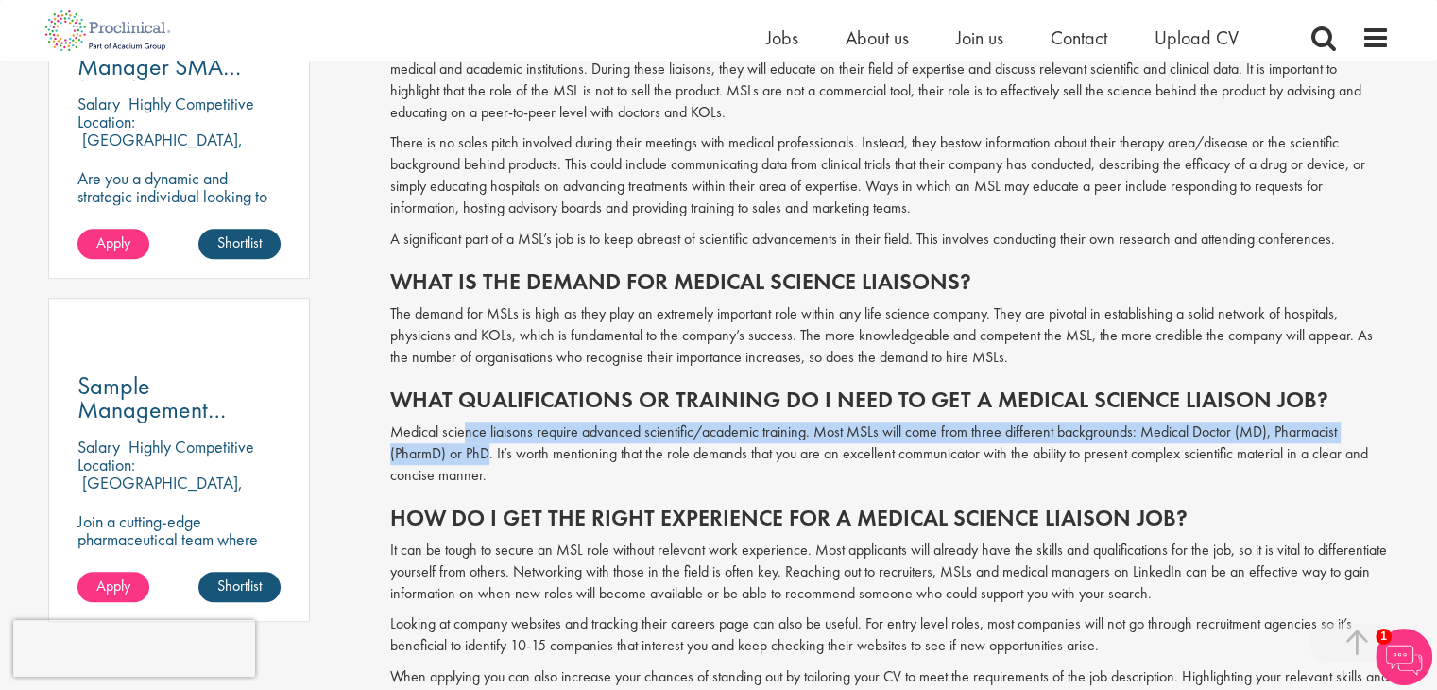
drag, startPoint x: 467, startPoint y: 437, endPoint x: 489, endPoint y: 451, distance: 26.3
click at [489, 451] on p "Medical science liaisons require advanced scientific/academic training. Most MS…" at bounding box center [890, 453] width 1000 height 65
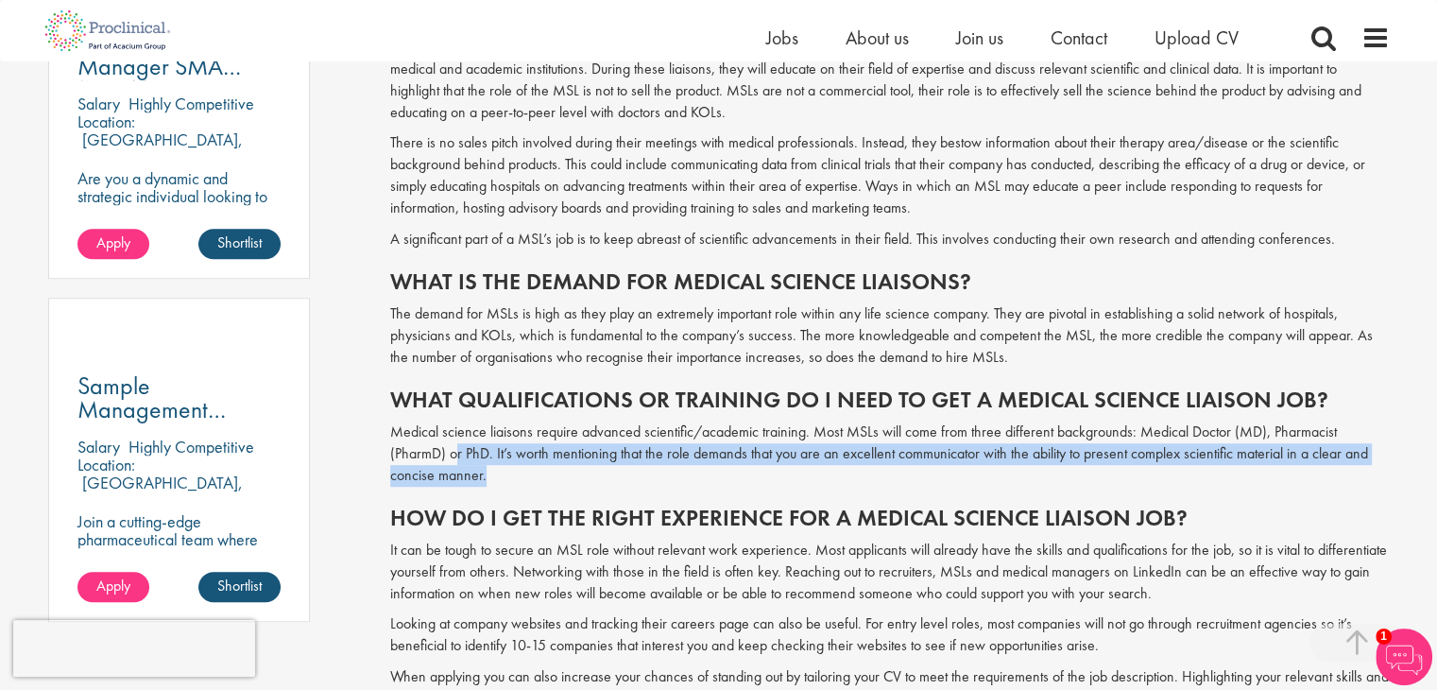
drag, startPoint x: 454, startPoint y: 451, endPoint x: 489, endPoint y: 468, distance: 39.7
click at [489, 468] on p "Medical science liaisons require advanced scientific/academic training. Most MS…" at bounding box center [890, 453] width 1000 height 65
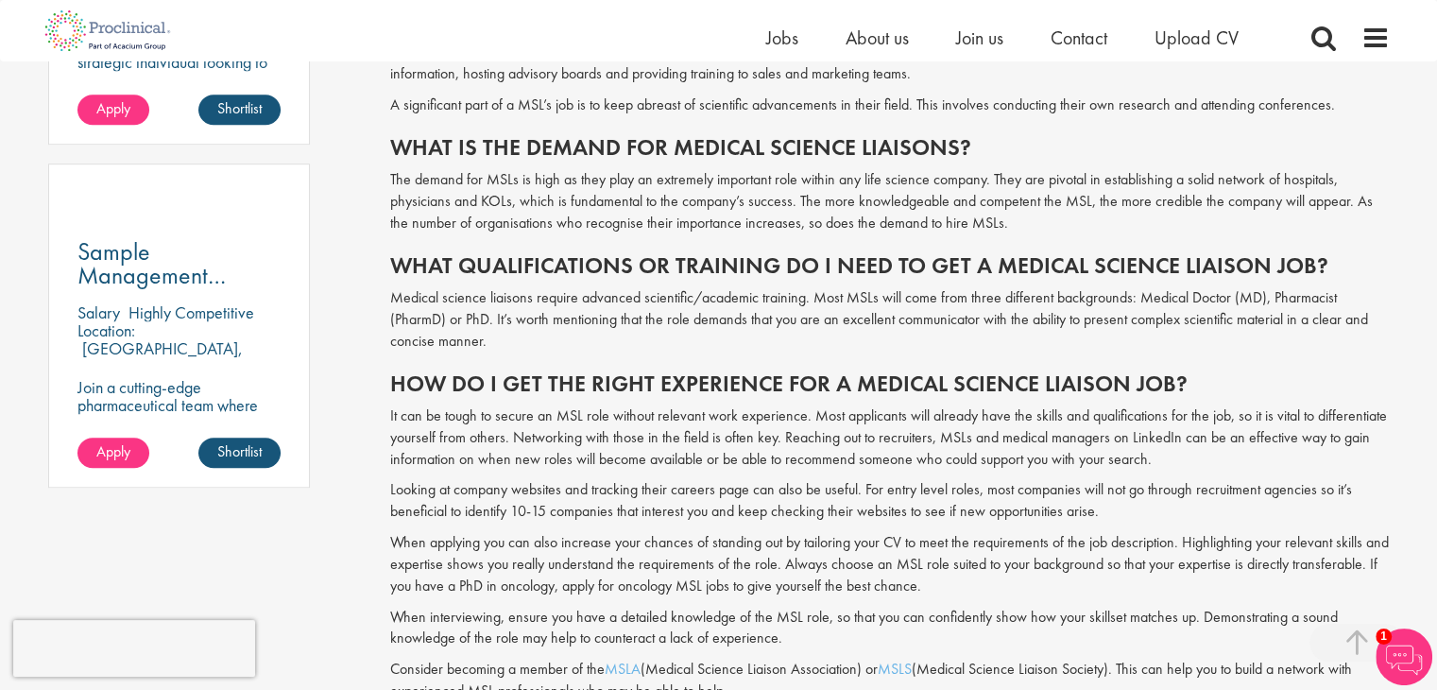
scroll to position [1327, 0]
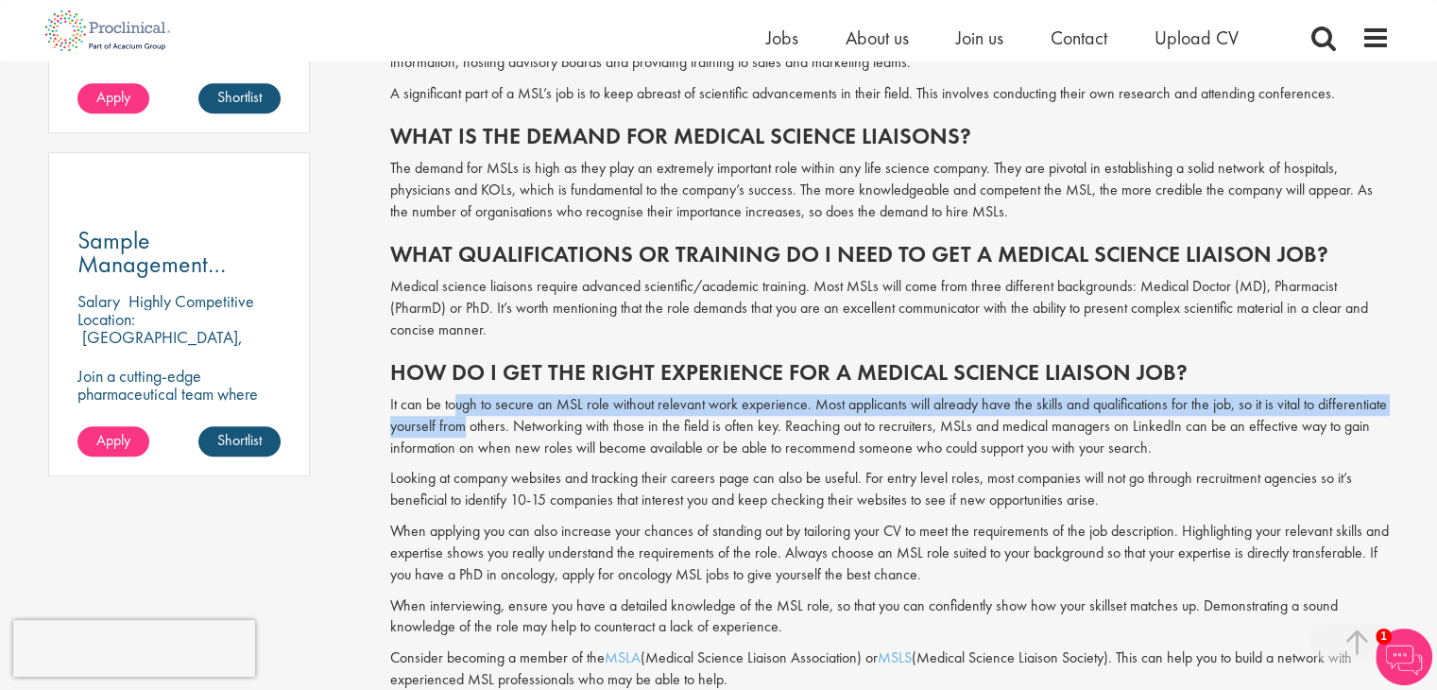
drag, startPoint x: 452, startPoint y: 407, endPoint x: 461, endPoint y: 418, distance: 14.0
click at [461, 418] on p "It can be tough to secure an MSL role without relevant work experience. Most ap…" at bounding box center [890, 426] width 1000 height 65
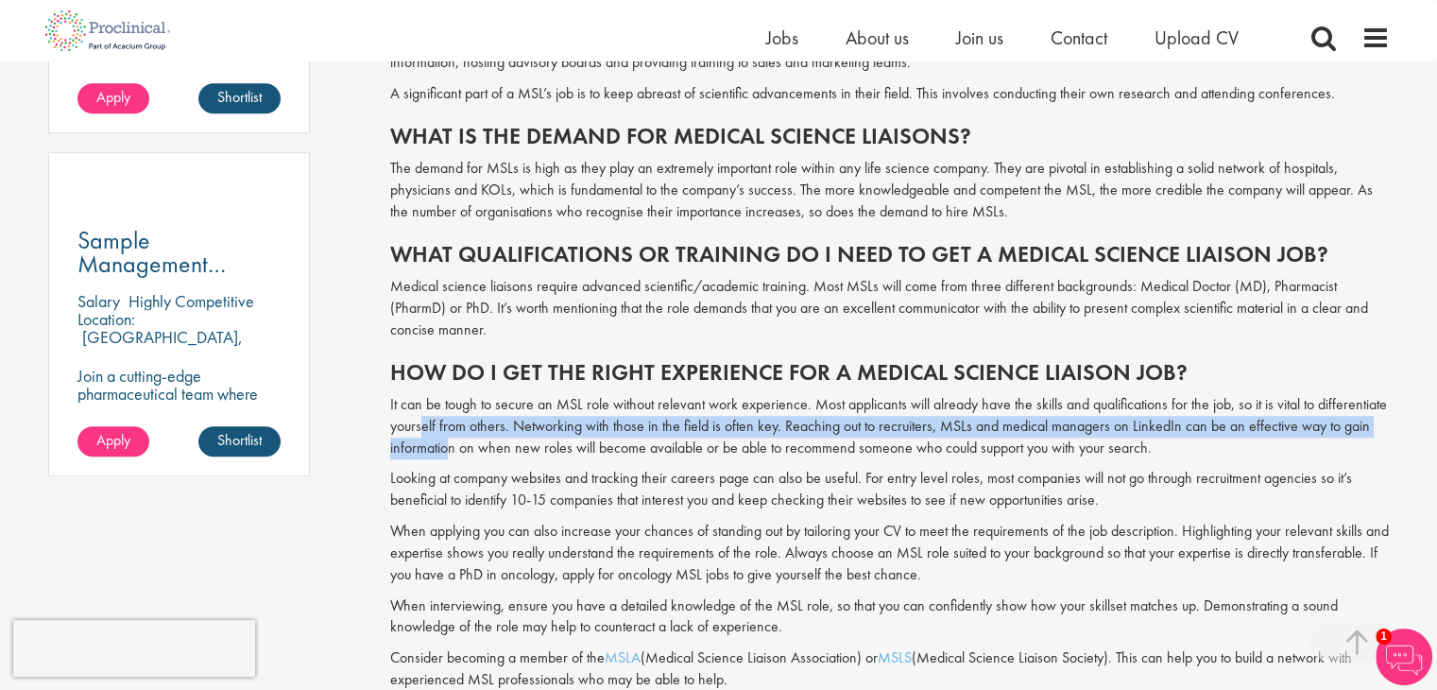
drag, startPoint x: 420, startPoint y: 428, endPoint x: 451, endPoint y: 449, distance: 37.5
click at [451, 449] on p "It can be tough to secure an MSL role without relevant work experience. Most ap…" at bounding box center [890, 426] width 1000 height 65
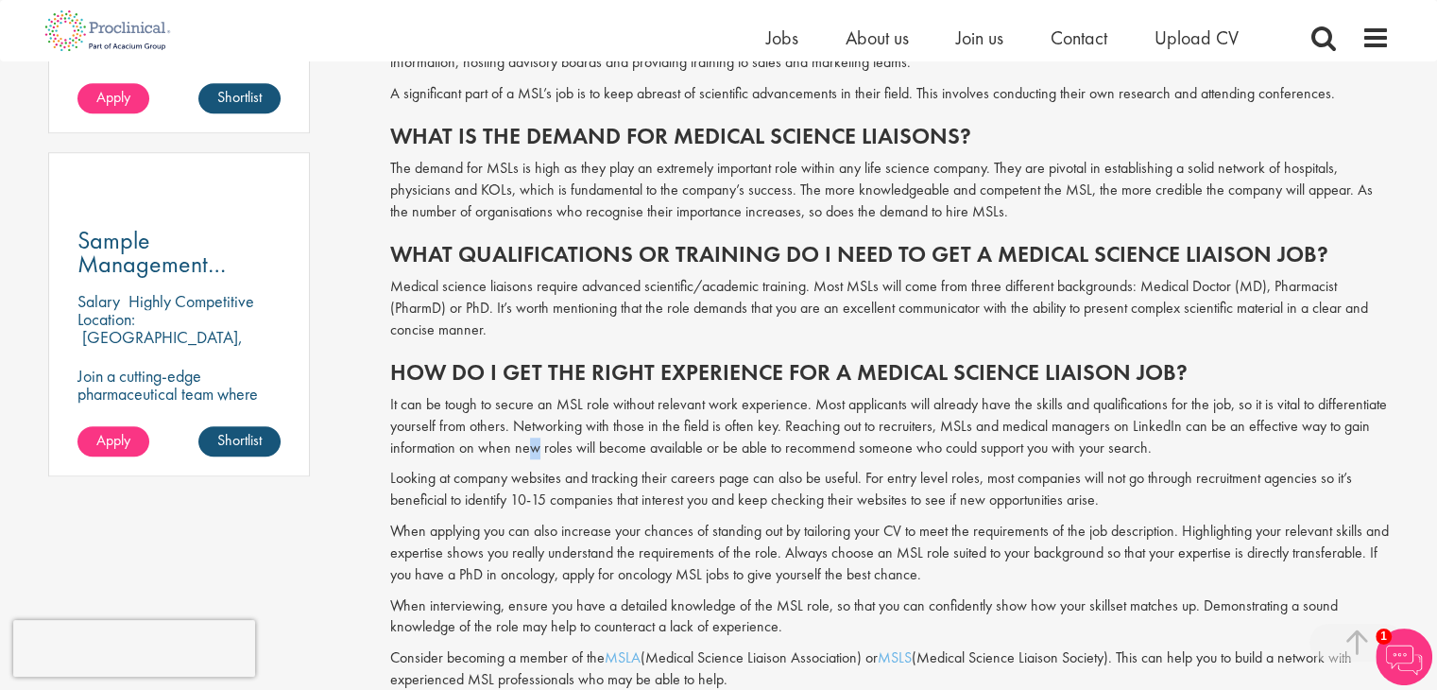
drag, startPoint x: 524, startPoint y: 438, endPoint x: 539, endPoint y: 459, distance: 25.2
click at [539, 459] on span "Have you ever considered a career as a medical science liaison (MSL)? With the …" at bounding box center [890, 335] width 1000 height 1621
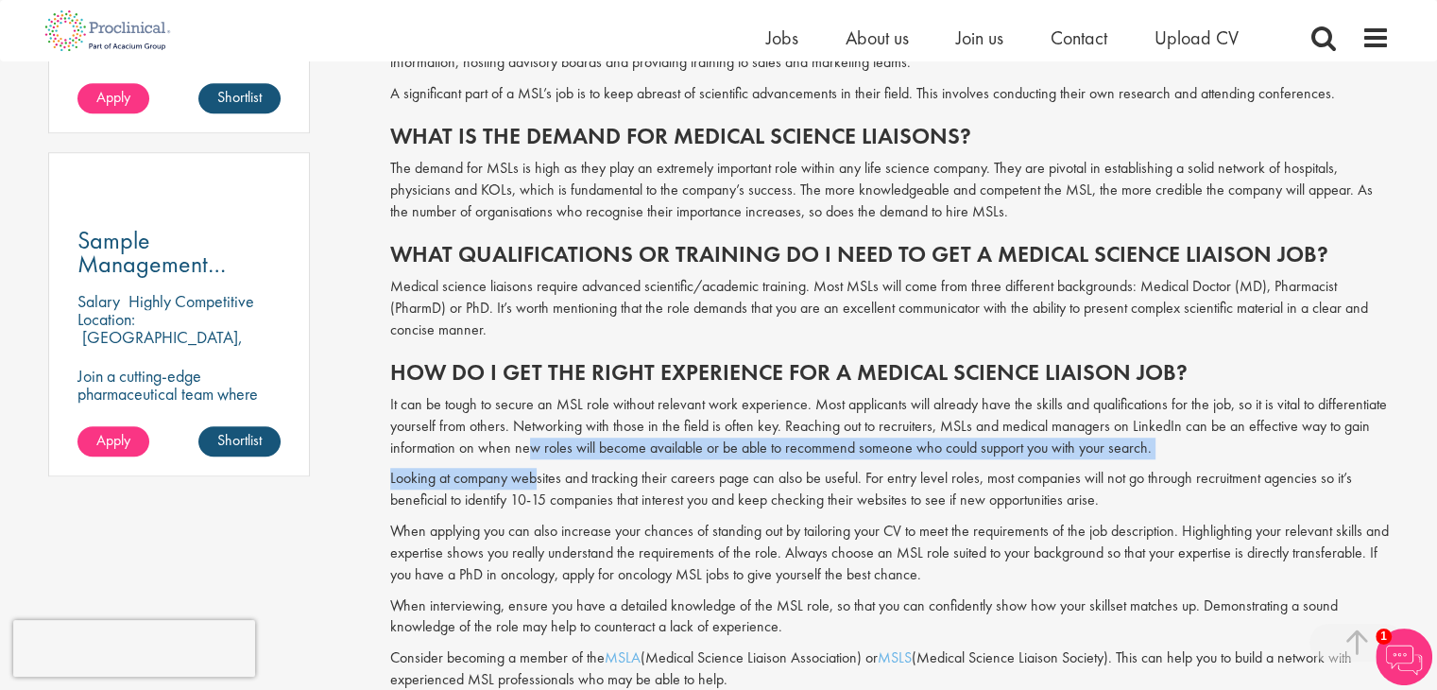
click at [539, 459] on span "Have you ever considered a career as a medical science liaison (MSL)? With the …" at bounding box center [890, 335] width 1000 height 1621
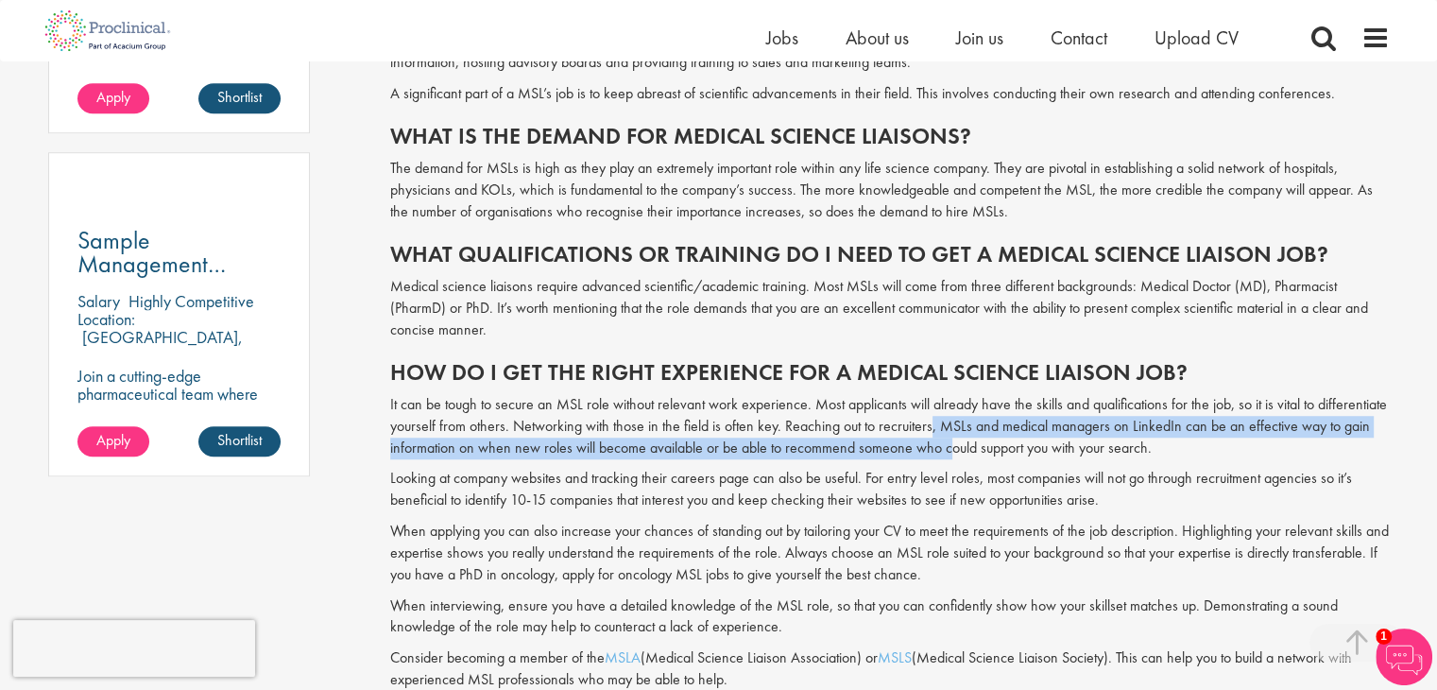
drag, startPoint x: 930, startPoint y: 429, endPoint x: 952, endPoint y: 451, distance: 30.7
click at [952, 451] on p "It can be tough to secure an MSL role without relevant work experience. Most ap…" at bounding box center [890, 426] width 1000 height 65
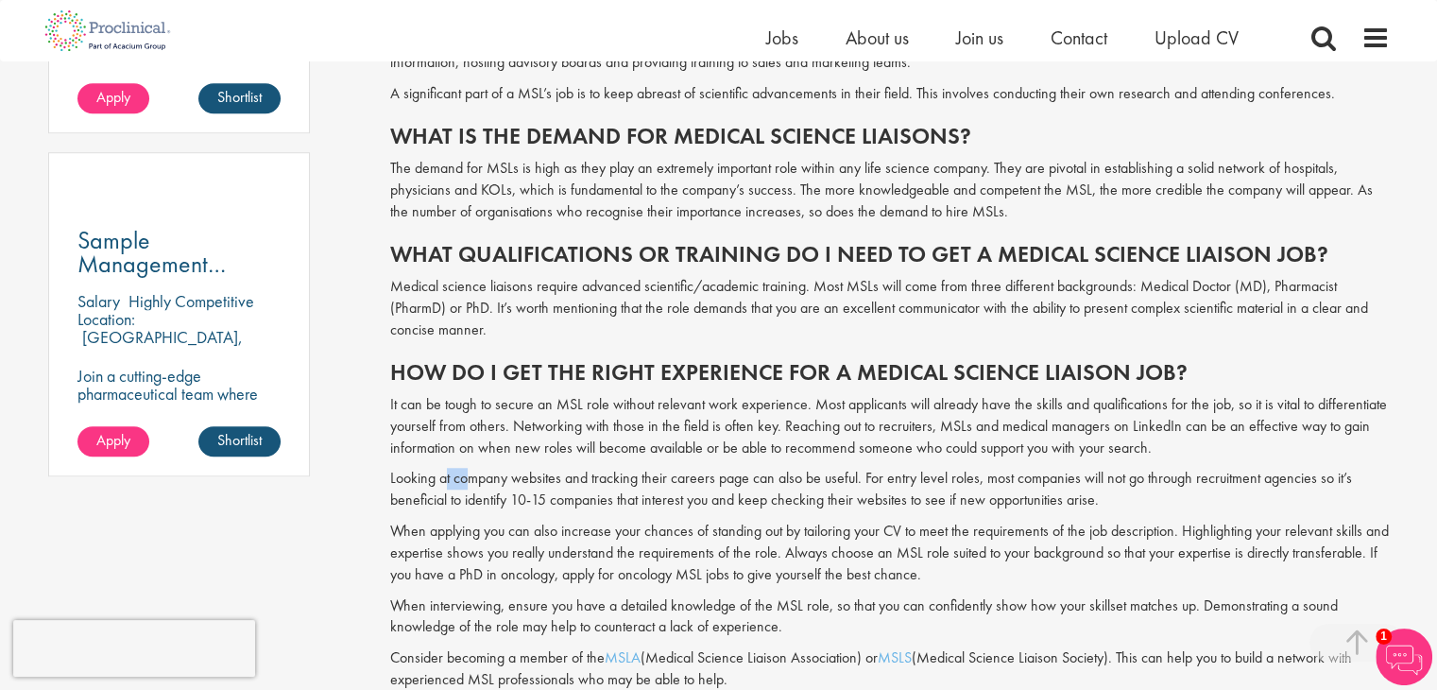
drag, startPoint x: 443, startPoint y: 470, endPoint x: 467, endPoint y: 489, distance: 30.3
click at [467, 489] on p "Looking at company websites and tracking their careers page can also be useful.…" at bounding box center [890, 489] width 1000 height 43
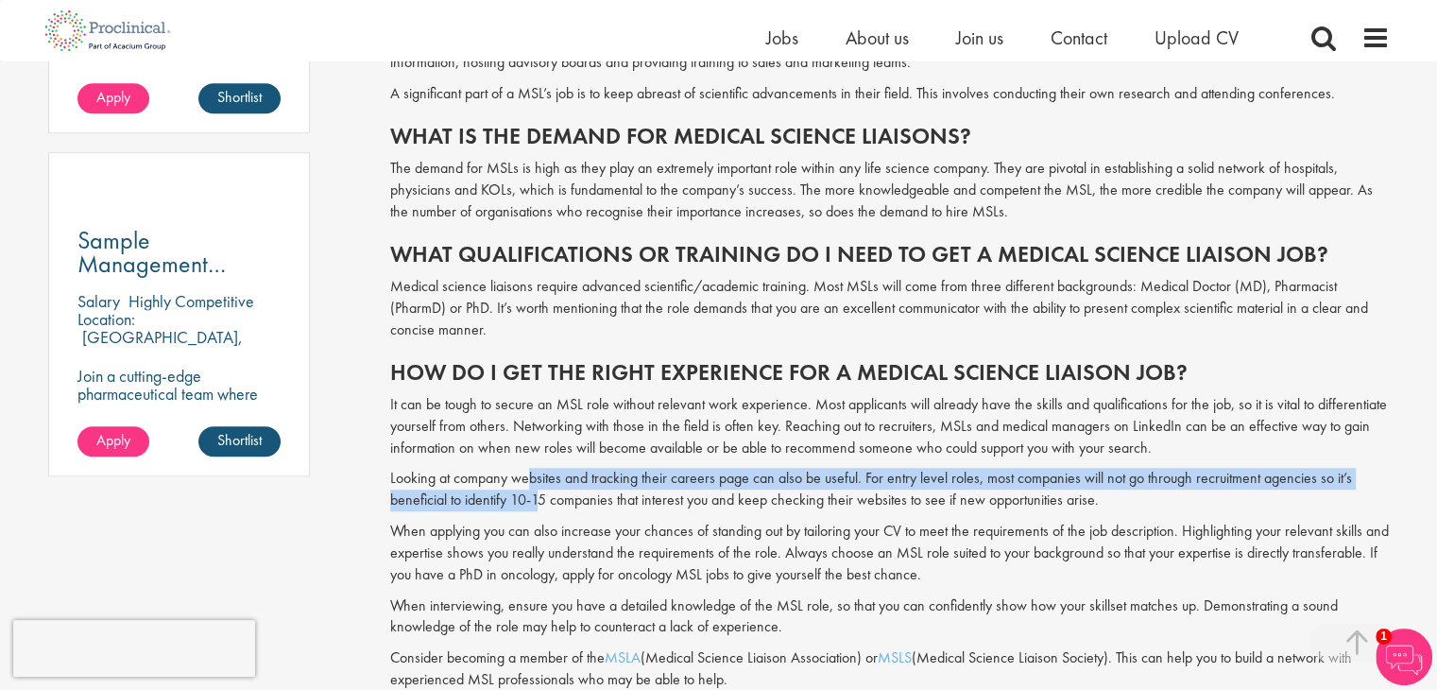
drag, startPoint x: 529, startPoint y: 477, endPoint x: 540, endPoint y: 500, distance: 25.4
click at [540, 500] on p "Looking at company websites and tracking their careers page can also be useful.…" at bounding box center [890, 489] width 1000 height 43
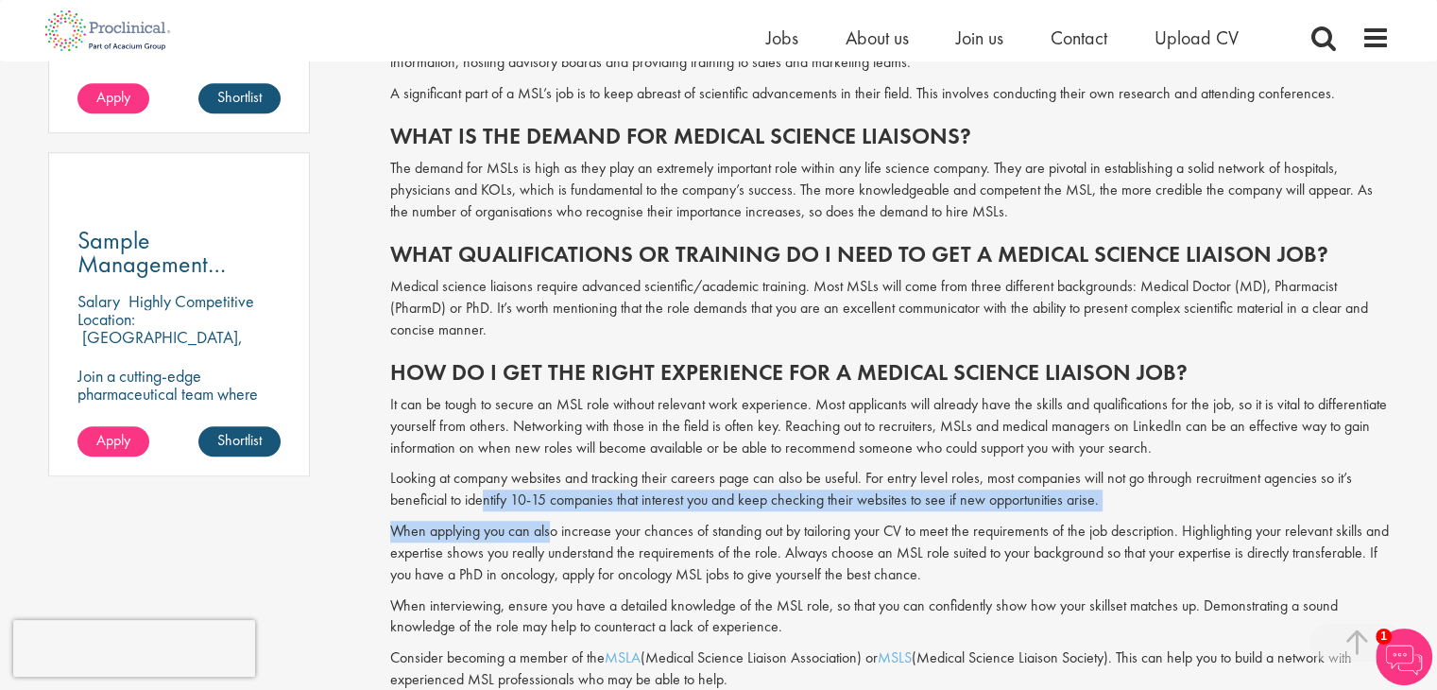
drag, startPoint x: 485, startPoint y: 505, endPoint x: 552, endPoint y: 517, distance: 68.2
click at [552, 517] on span "Have you ever considered a career as a medical science liaison (MSL)? With the …" at bounding box center [890, 335] width 1000 height 1621
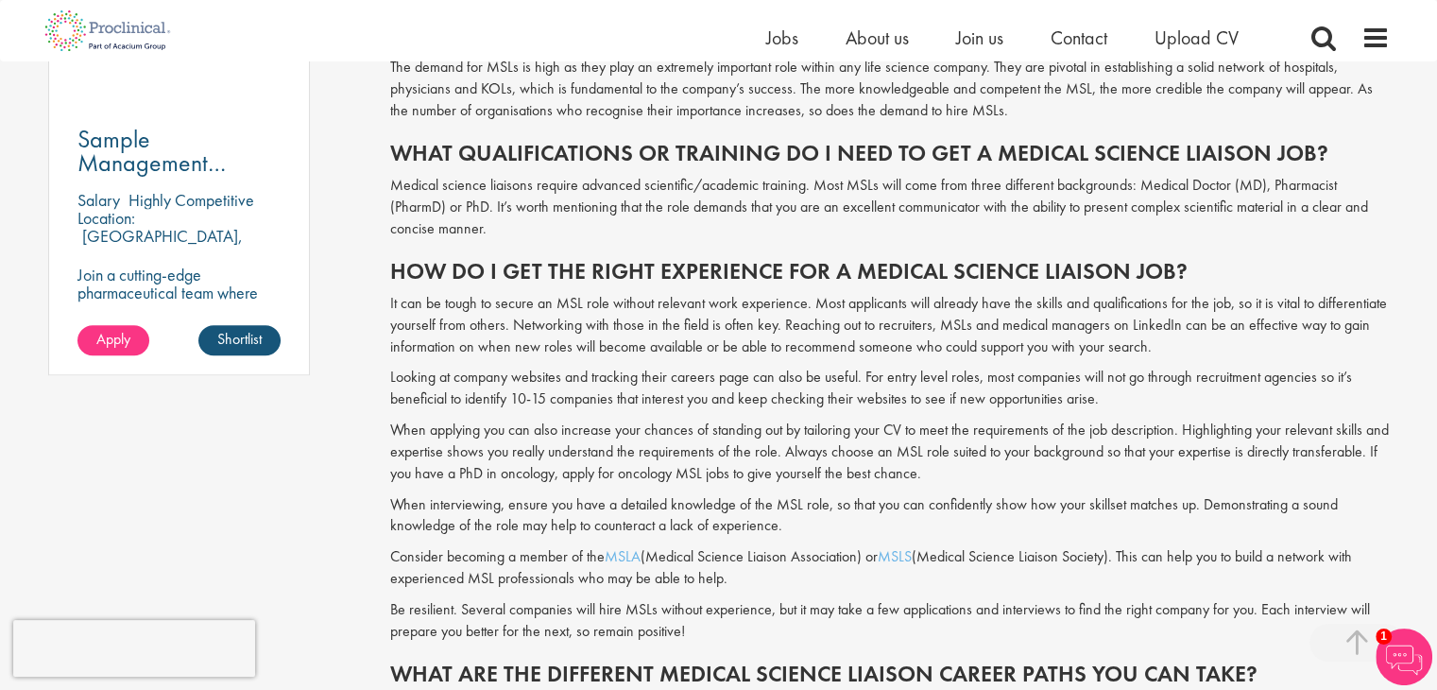
scroll to position [1429, 0]
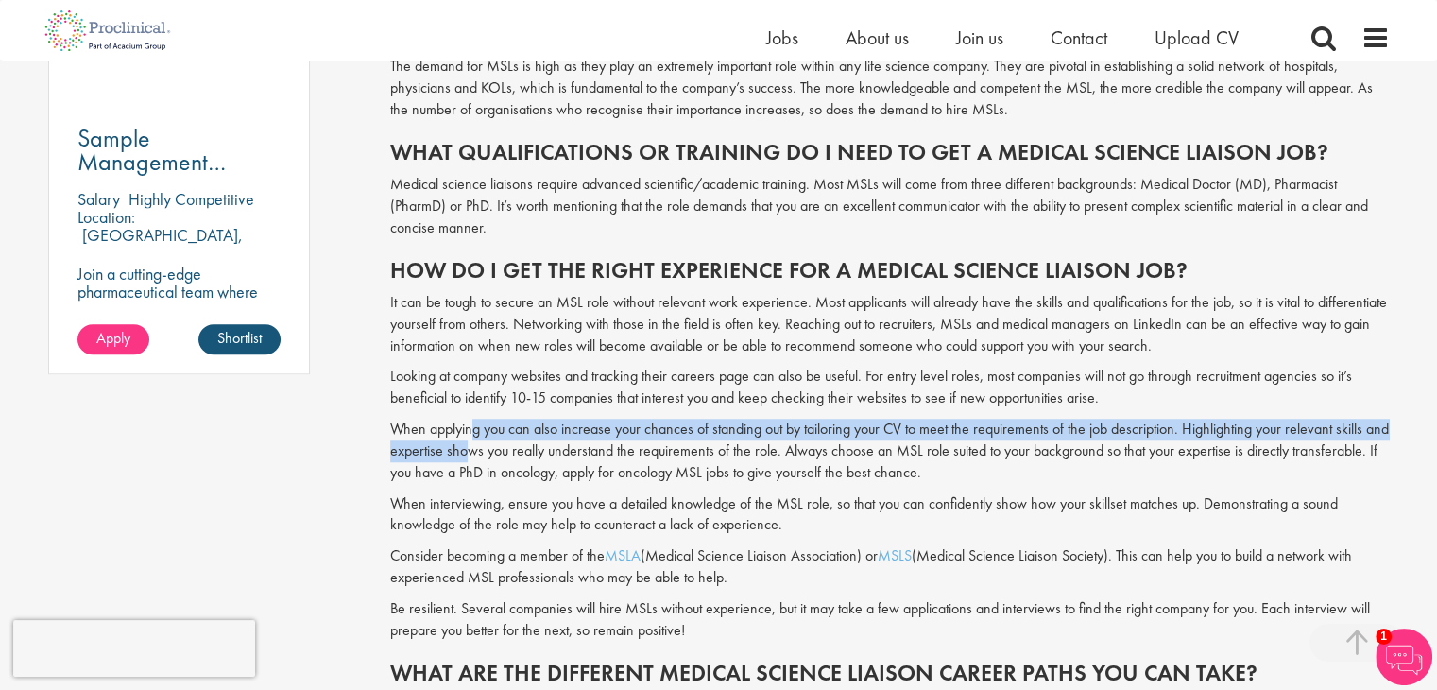
drag, startPoint x: 476, startPoint y: 426, endPoint x: 495, endPoint y: 459, distance: 38.1
click at [495, 459] on p "When applying you can also increase your chances of standing out by tailoring y…" at bounding box center [890, 451] width 1000 height 65
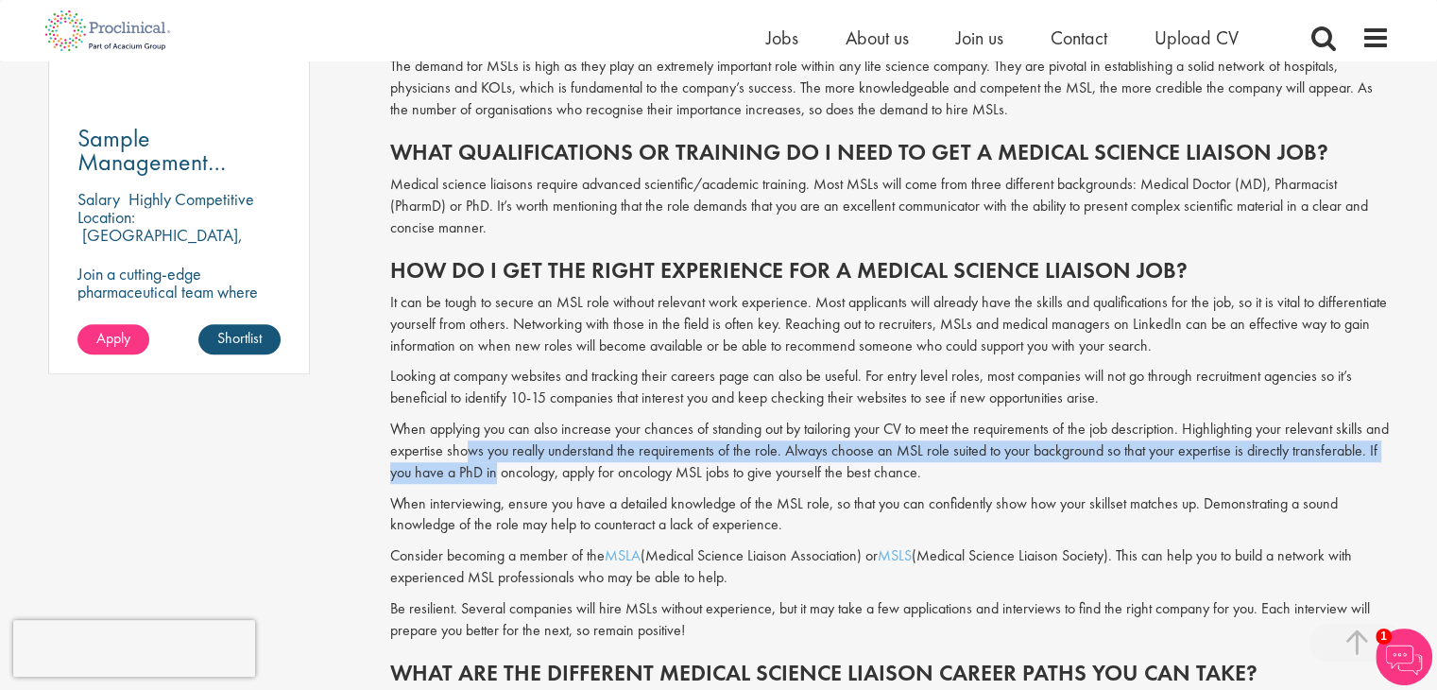
drag, startPoint x: 495, startPoint y: 457, endPoint x: 509, endPoint y: 471, distance: 19.4
click at [509, 471] on p "When applying you can also increase your chances of standing out by tailoring y…" at bounding box center [890, 451] width 1000 height 65
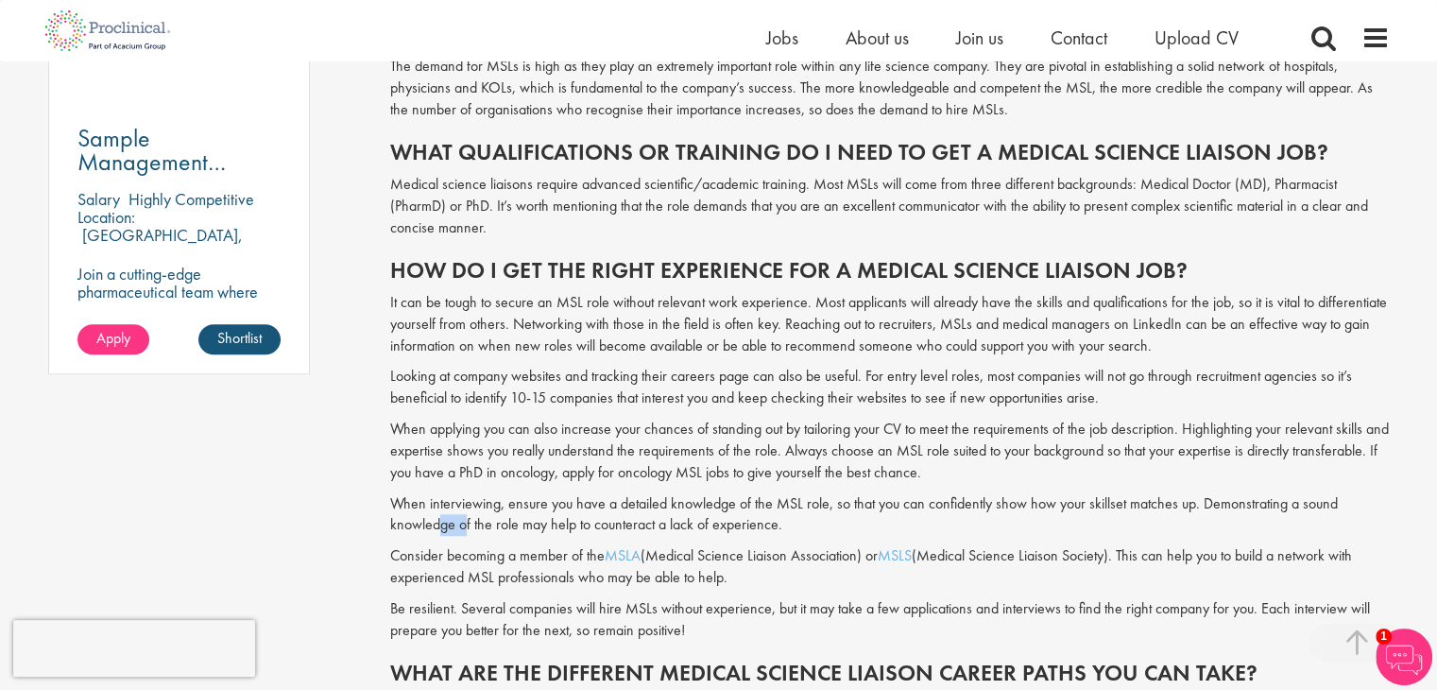
drag, startPoint x: 439, startPoint y: 514, endPoint x: 464, endPoint y: 520, distance: 25.2
click at [464, 520] on p "When interviewing, ensure you have a detailed knowledge of the MSL role, so tha…" at bounding box center [890, 514] width 1000 height 43
drag, startPoint x: 464, startPoint y: 520, endPoint x: 477, endPoint y: 529, distance: 16.3
click at [477, 529] on p "When interviewing, ensure you have a detailed knowledge of the MSL role, so tha…" at bounding box center [890, 514] width 1000 height 43
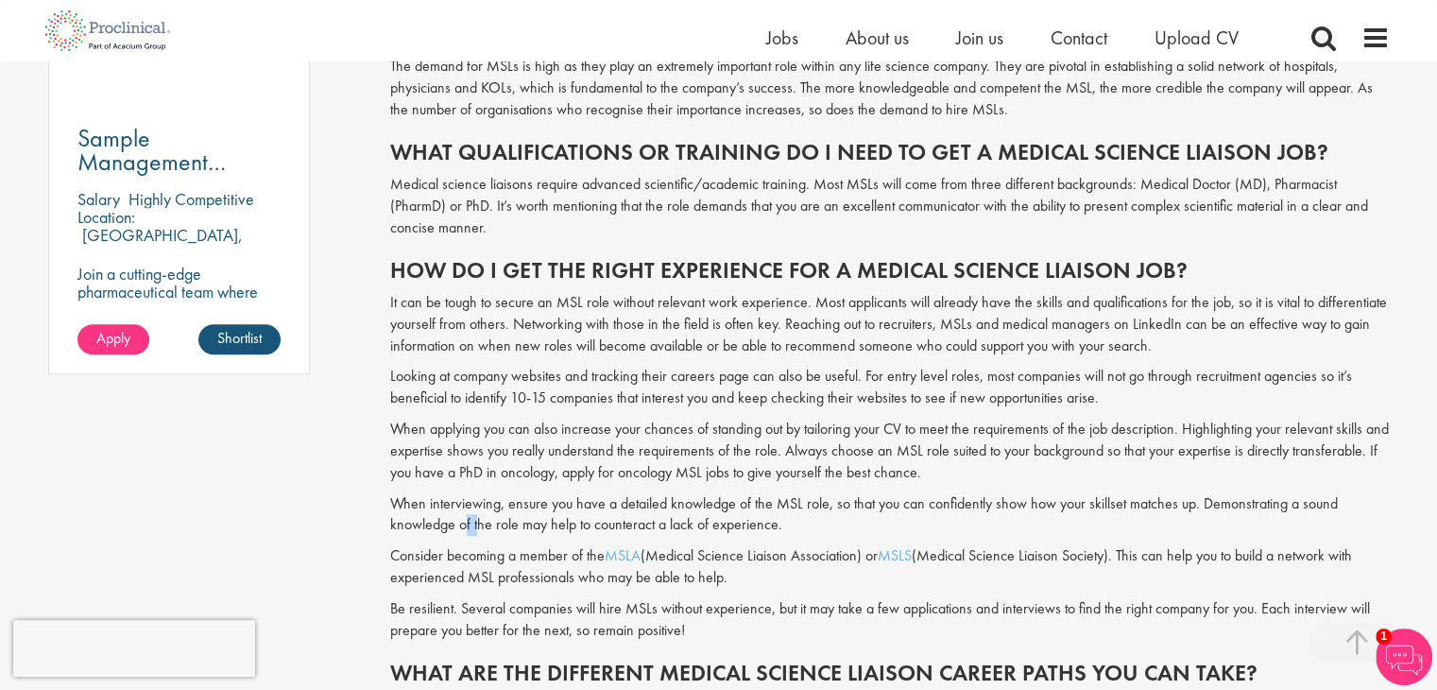
click at [477, 529] on p "When interviewing, ensure you have a detailed knowledge of the MSL role, so tha…" at bounding box center [890, 514] width 1000 height 43
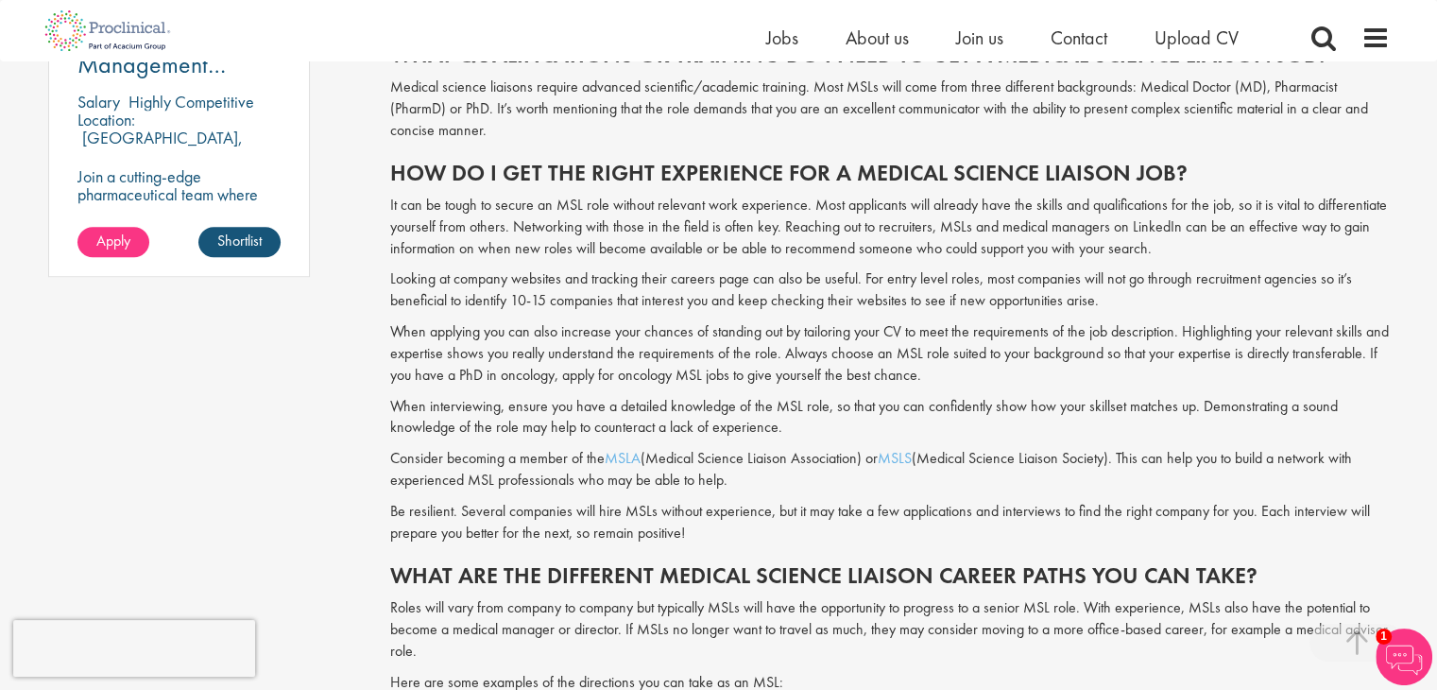
scroll to position [1527, 0]
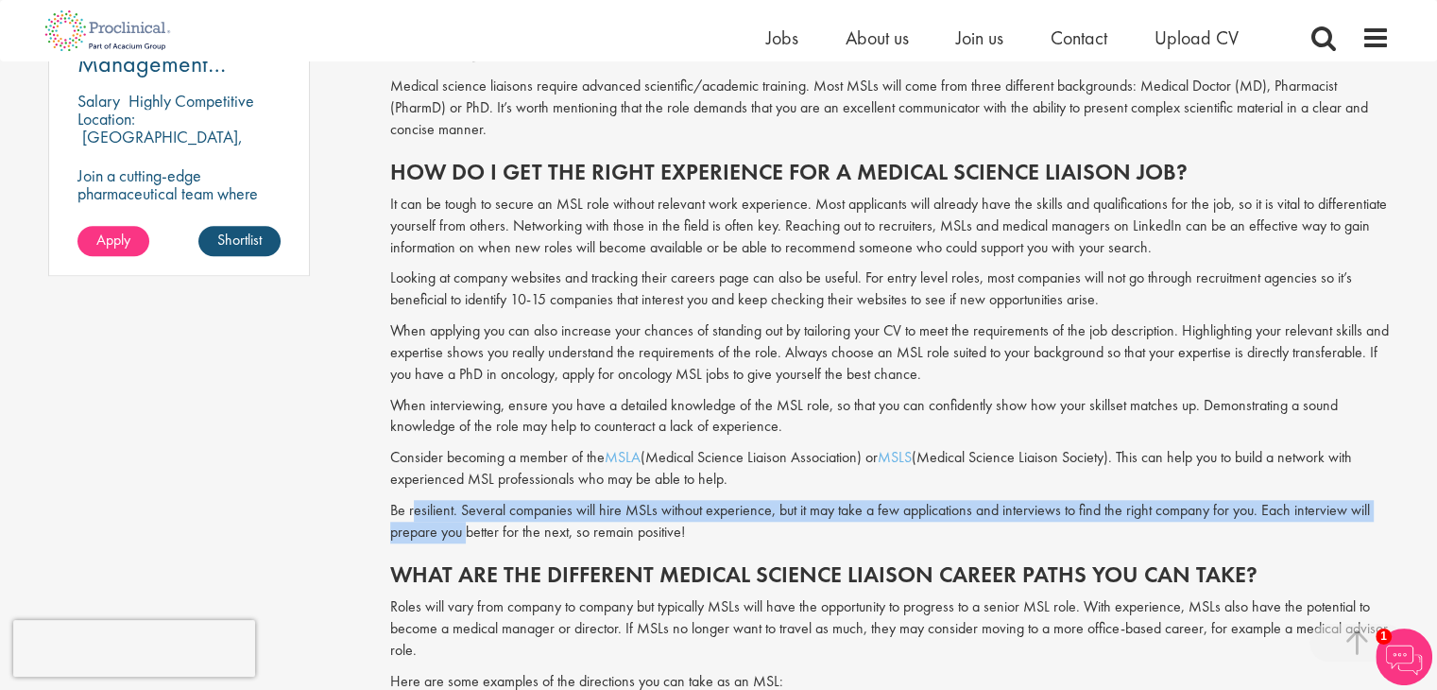
drag, startPoint x: 414, startPoint y: 515, endPoint x: 469, endPoint y: 534, distance: 58.0
click at [469, 534] on p "Be resilient. Several companies will hire MSLs without experience, but it may t…" at bounding box center [890, 521] width 1000 height 43
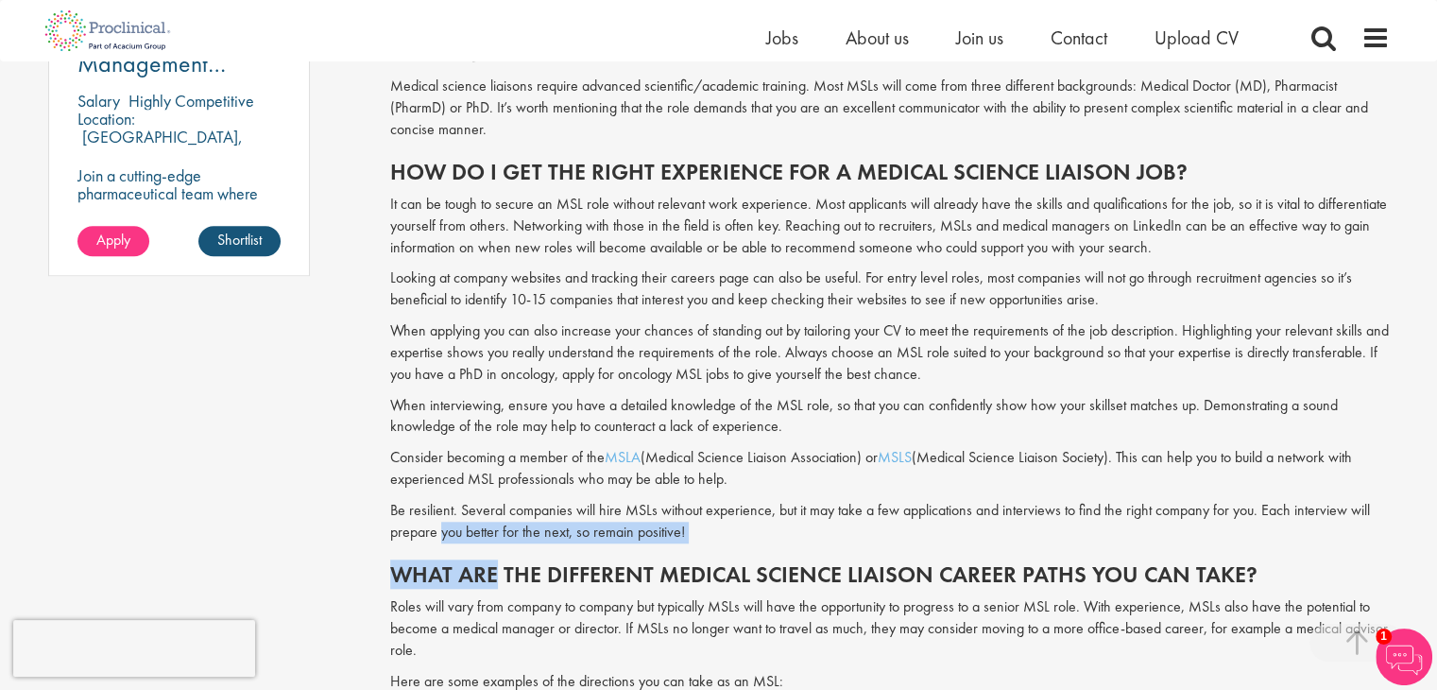
drag, startPoint x: 440, startPoint y: 531, endPoint x: 504, endPoint y: 556, distance: 67.9
click at [504, 556] on span "Have you ever considered a career as a medical science liaison (MSL)? With the …" at bounding box center [890, 134] width 1000 height 1621
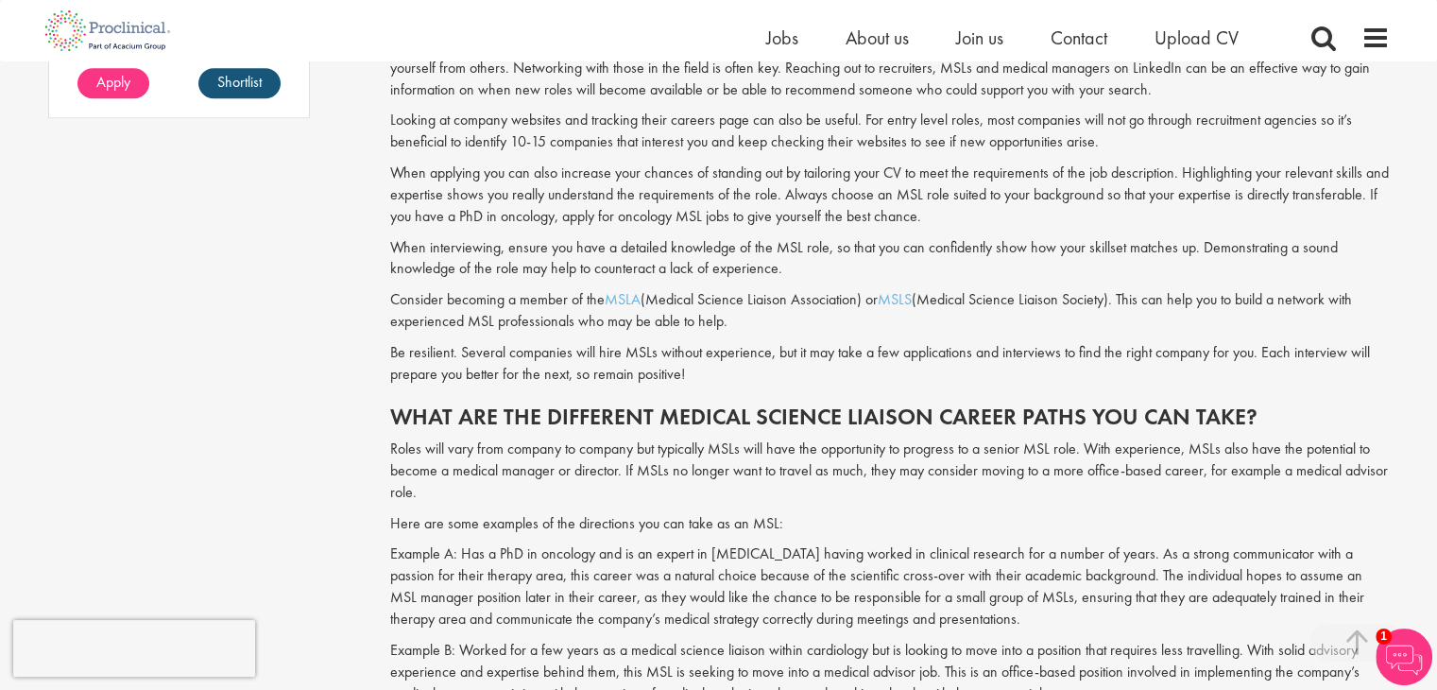
scroll to position [1688, 0]
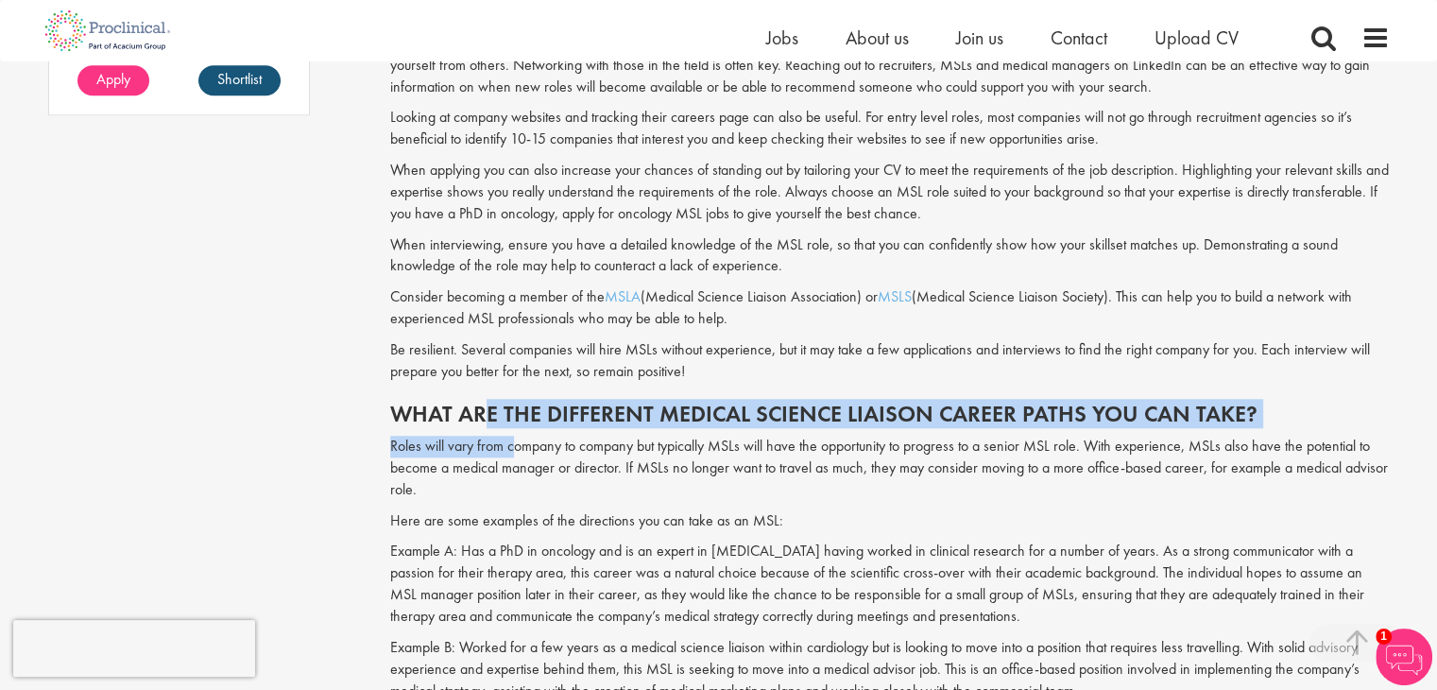
drag, startPoint x: 483, startPoint y: 408, endPoint x: 510, endPoint y: 441, distance: 42.9
click at [510, 441] on p "Roles will vary from company to company but typically MSLs will have the opport…" at bounding box center [890, 468] width 1000 height 65
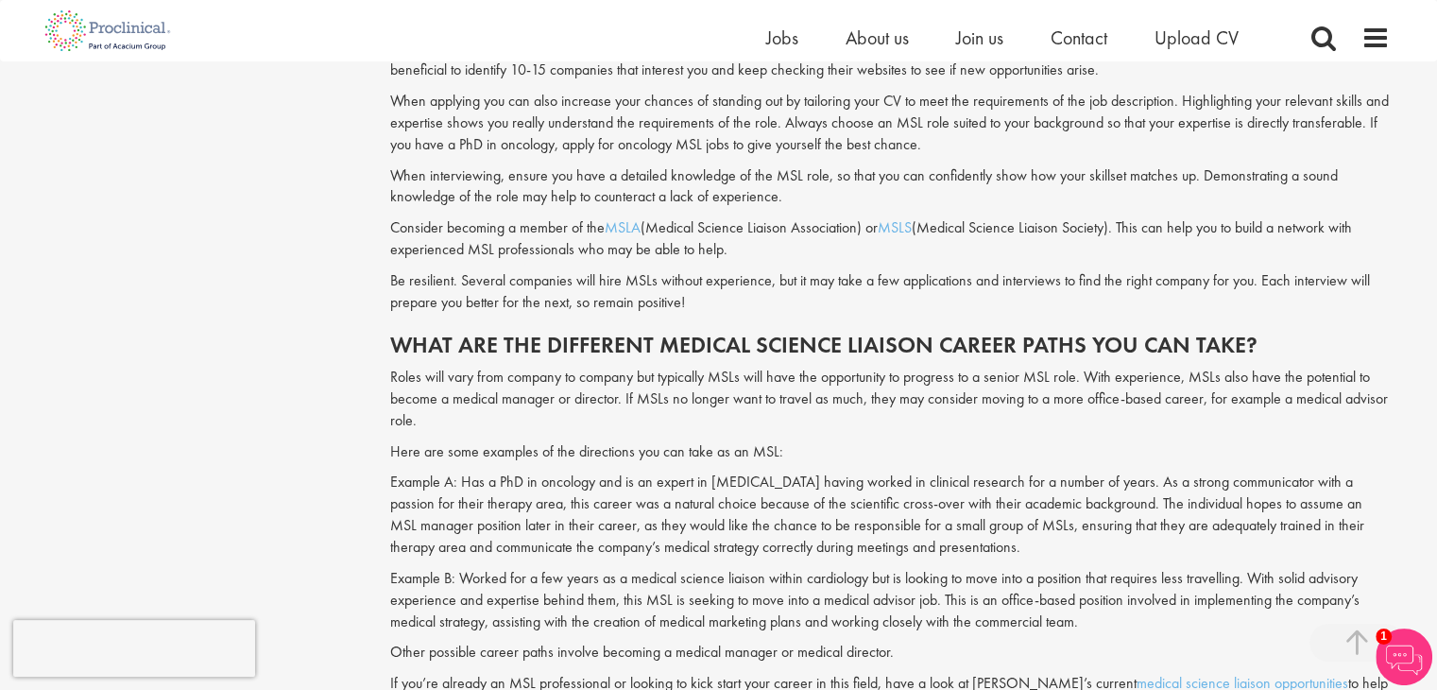
scroll to position [1767, 0]
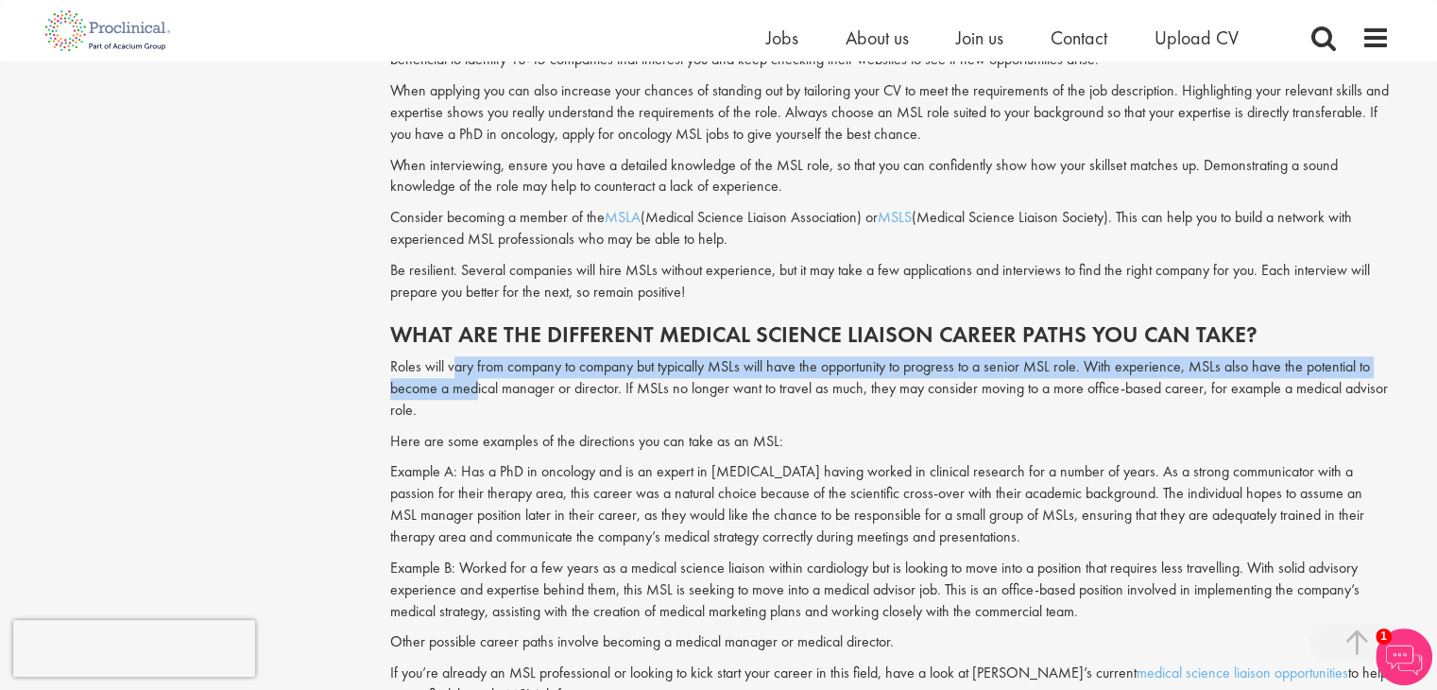
drag, startPoint x: 449, startPoint y: 370, endPoint x: 469, endPoint y: 392, distance: 29.4
click at [469, 392] on p "Roles will vary from company to company but typically MSLs will have the opport…" at bounding box center [890, 388] width 1000 height 65
drag, startPoint x: 424, startPoint y: 397, endPoint x: 443, endPoint y: 413, distance: 24.8
click at [443, 413] on p "Roles will vary from company to company but typically MSLs will have the opport…" at bounding box center [890, 388] width 1000 height 65
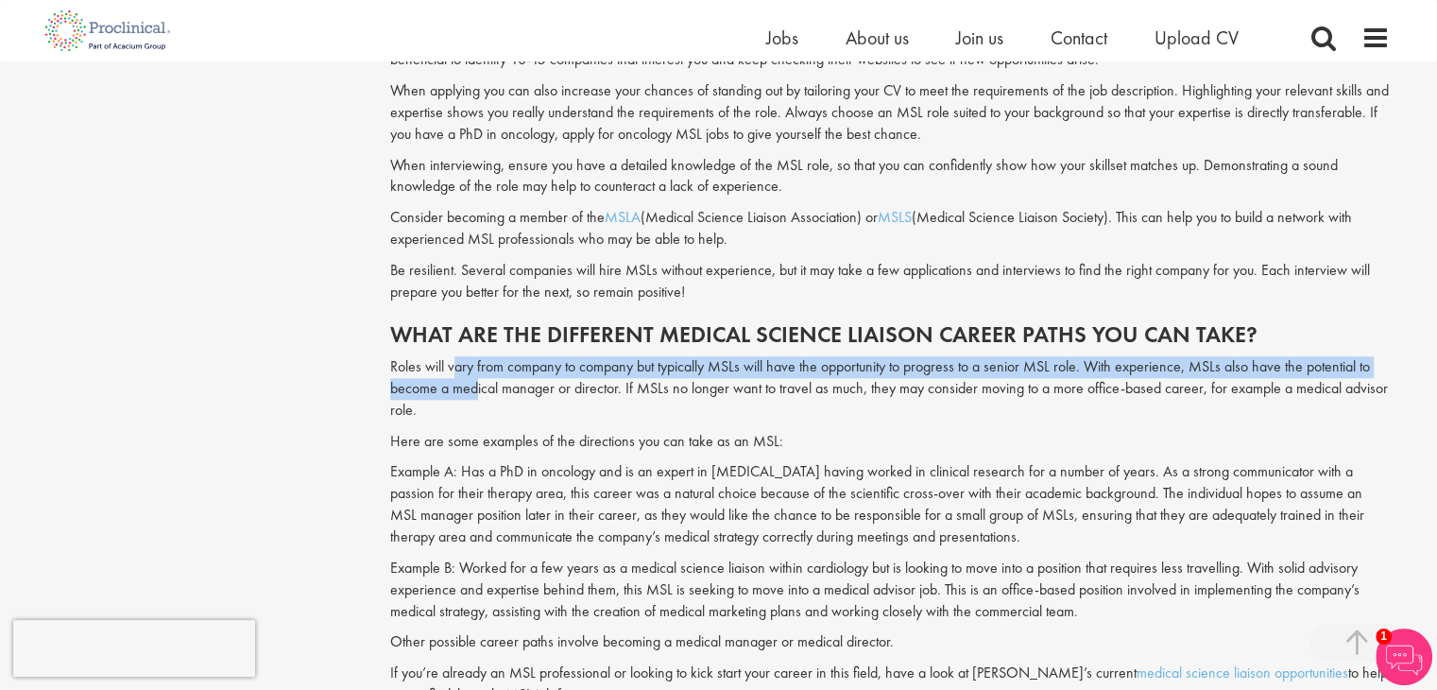
click at [443, 413] on p "Roles will vary from company to company but typically MSLs will have the opport…" at bounding box center [890, 388] width 1000 height 65
drag, startPoint x: 595, startPoint y: 386, endPoint x: 605, endPoint y: 403, distance: 18.6
click at [605, 403] on p "Roles will vary from company to company but typically MSLs will have the opport…" at bounding box center [890, 388] width 1000 height 65
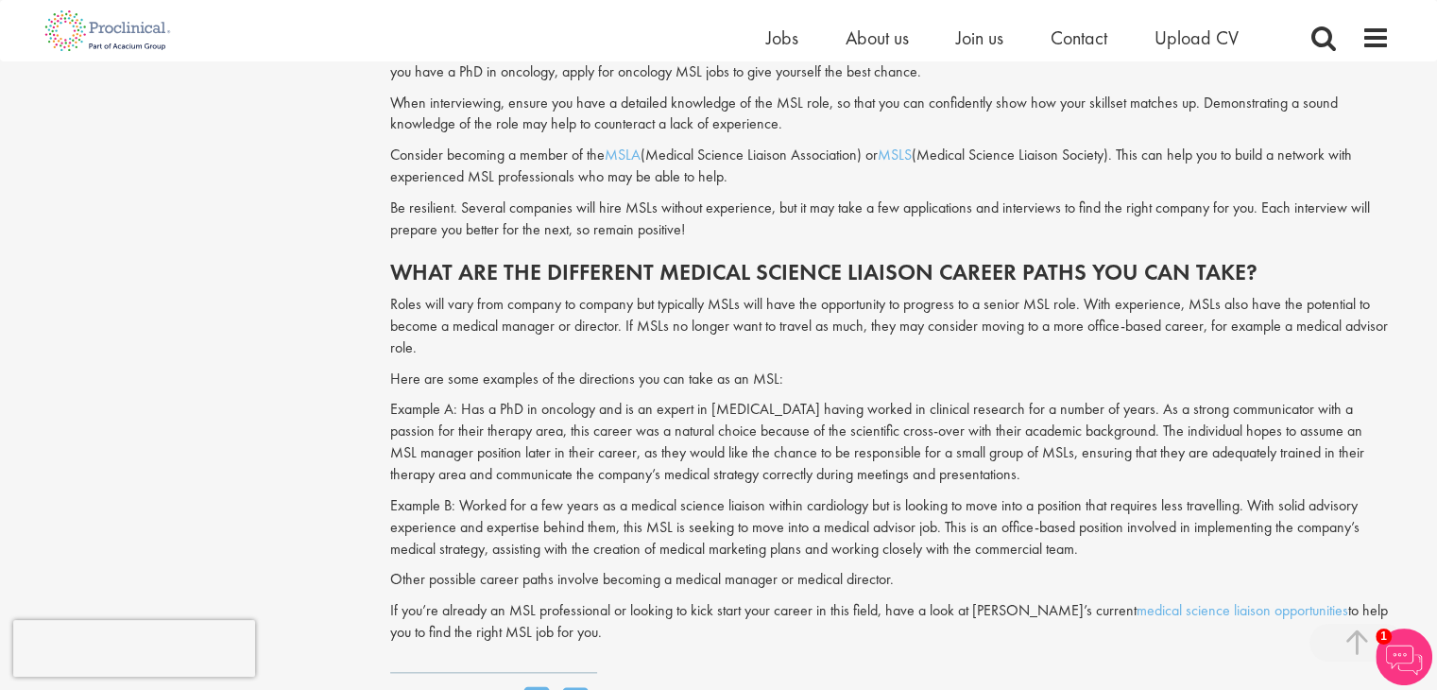
scroll to position [1839, 0]
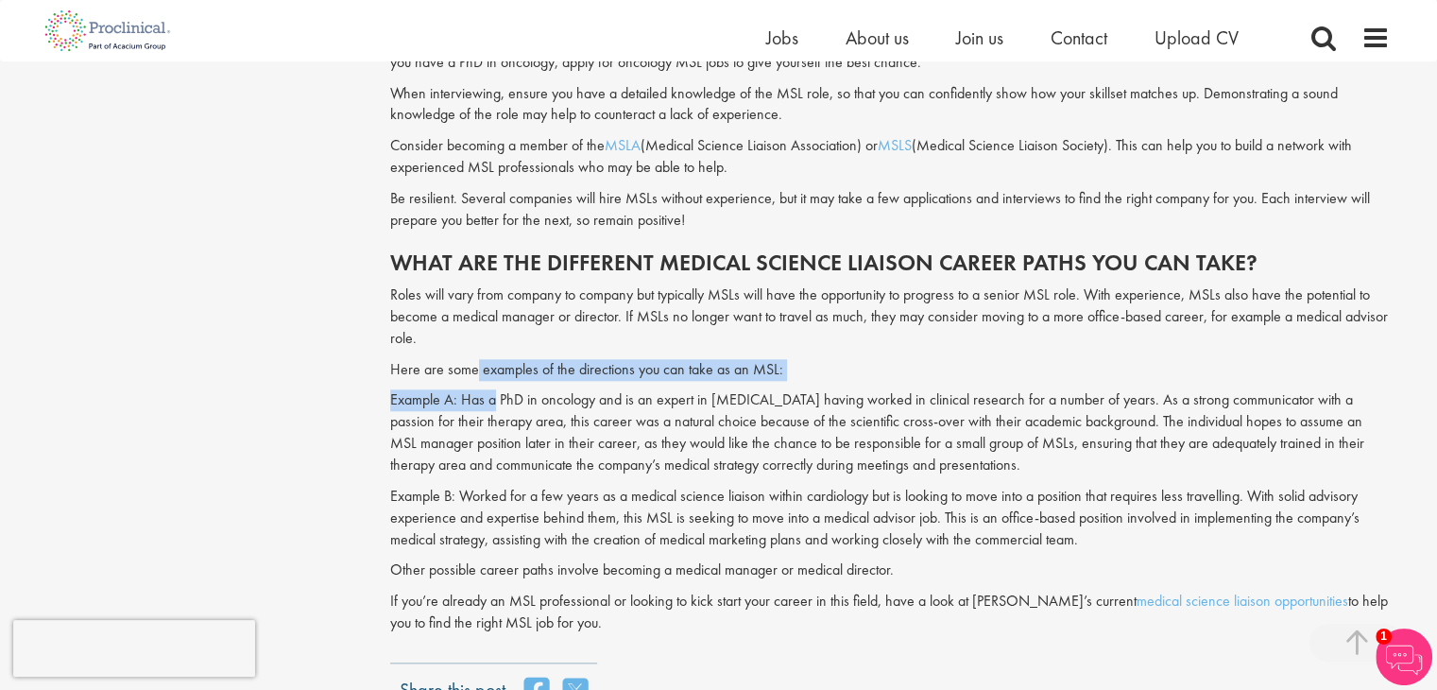
drag, startPoint x: 476, startPoint y: 365, endPoint x: 507, endPoint y: 390, distance: 40.3
click at [507, 390] on p "Example A: Has a PhD in oncology and is an expert in [MEDICAL_DATA] having work…" at bounding box center [890, 432] width 1000 height 86
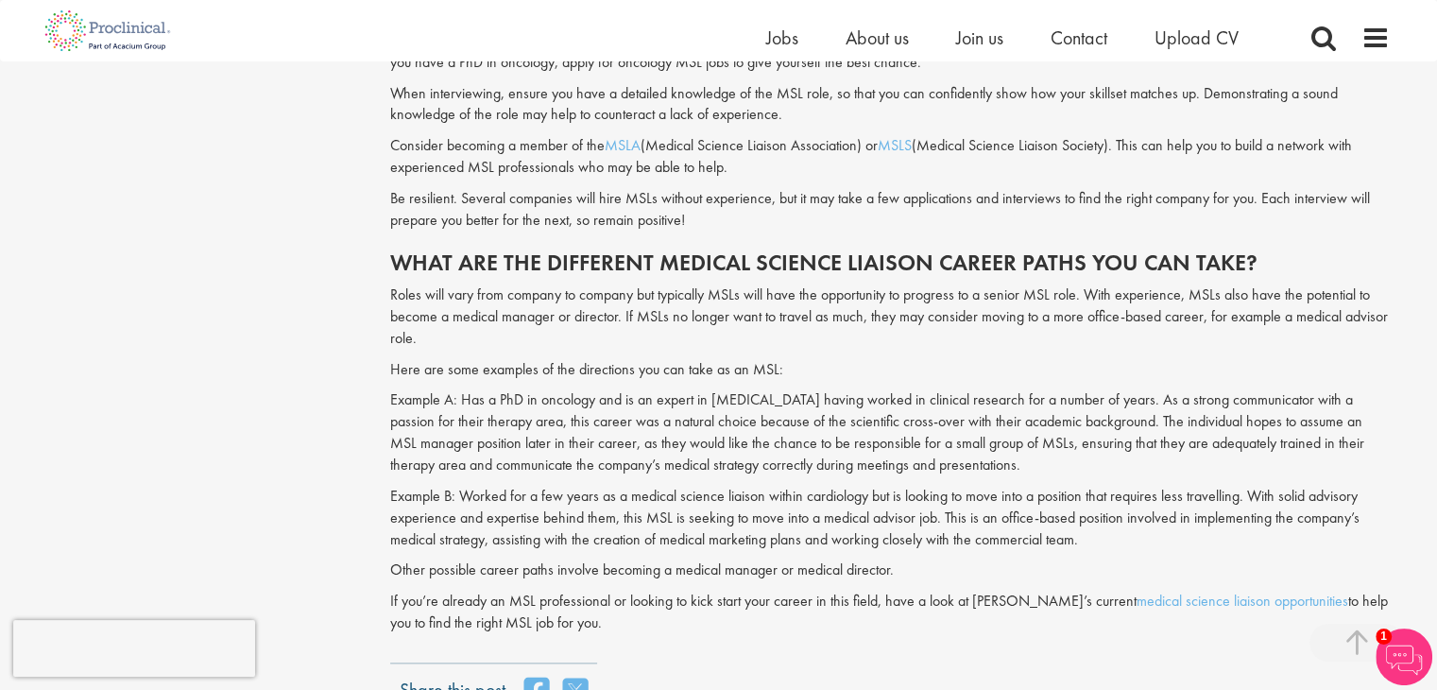
click at [470, 399] on p "Example A: Has a PhD in oncology and is an expert in [MEDICAL_DATA] having work…" at bounding box center [890, 432] width 1000 height 86
drag, startPoint x: 470, startPoint y: 399, endPoint x: 475, endPoint y: 409, distance: 11.8
click at [475, 409] on p "Example A: Has a PhD in oncology and is an expert in [MEDICAL_DATA] having work…" at bounding box center [890, 432] width 1000 height 86
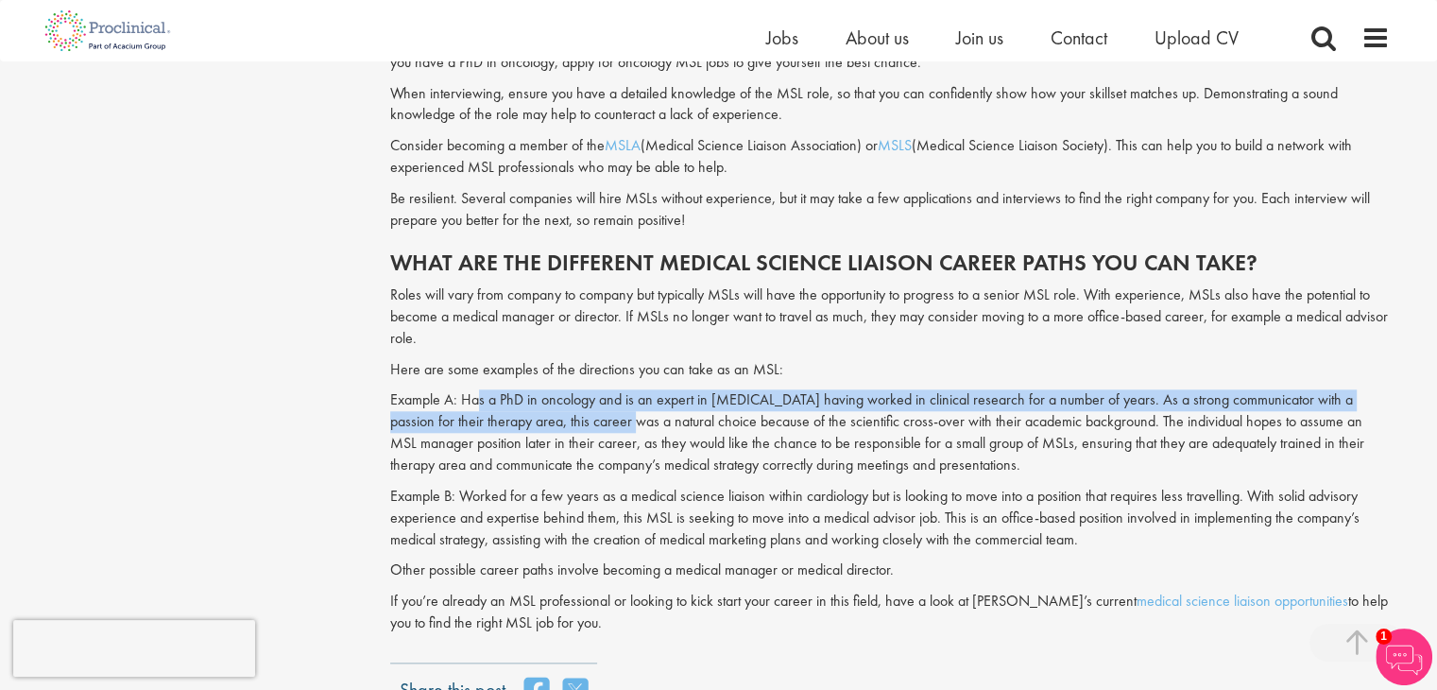
drag, startPoint x: 475, startPoint y: 409, endPoint x: 574, endPoint y: 427, distance: 99.9
click at [574, 427] on p "Example A: Has a PhD in oncology and is an expert in [MEDICAL_DATA] having work…" at bounding box center [890, 432] width 1000 height 86
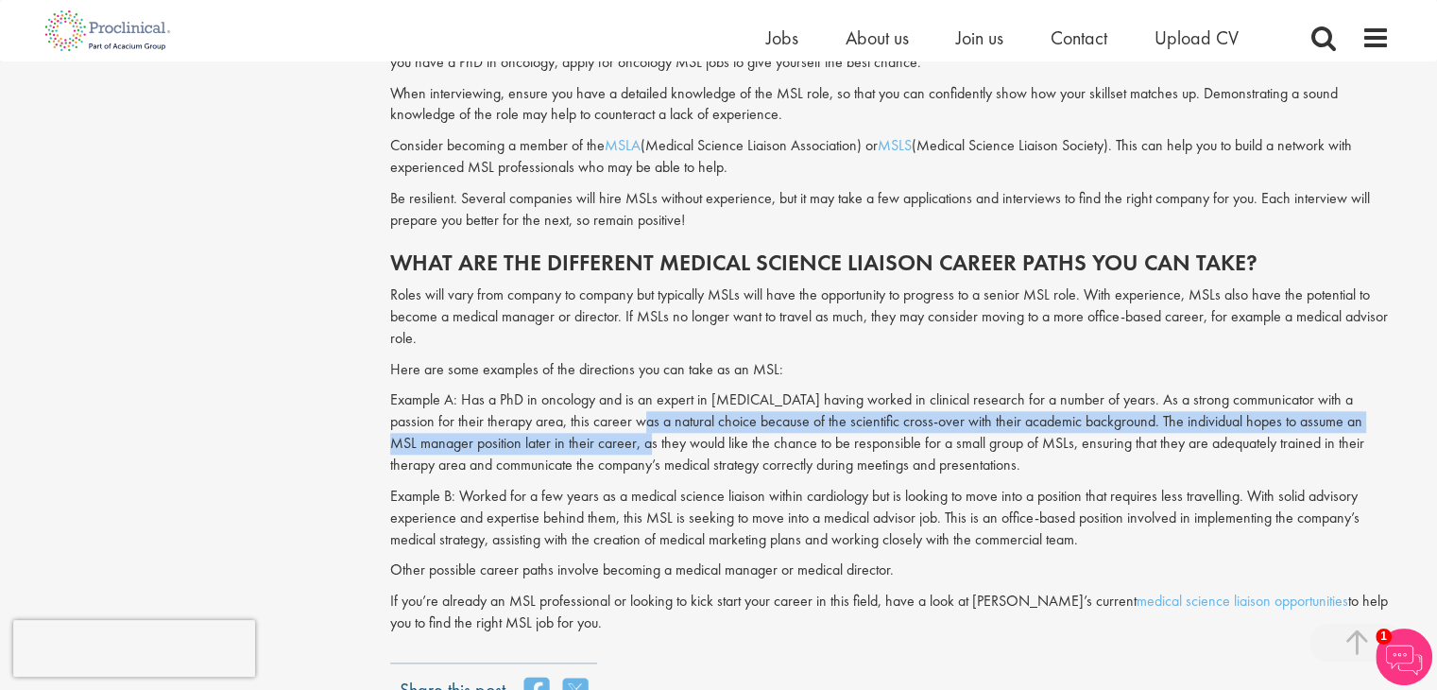
drag, startPoint x: 586, startPoint y: 424, endPoint x: 600, endPoint y: 438, distance: 20.0
click at [600, 438] on p "Example A: Has a PhD in oncology and is an expert in [MEDICAL_DATA] having work…" at bounding box center [890, 432] width 1000 height 86
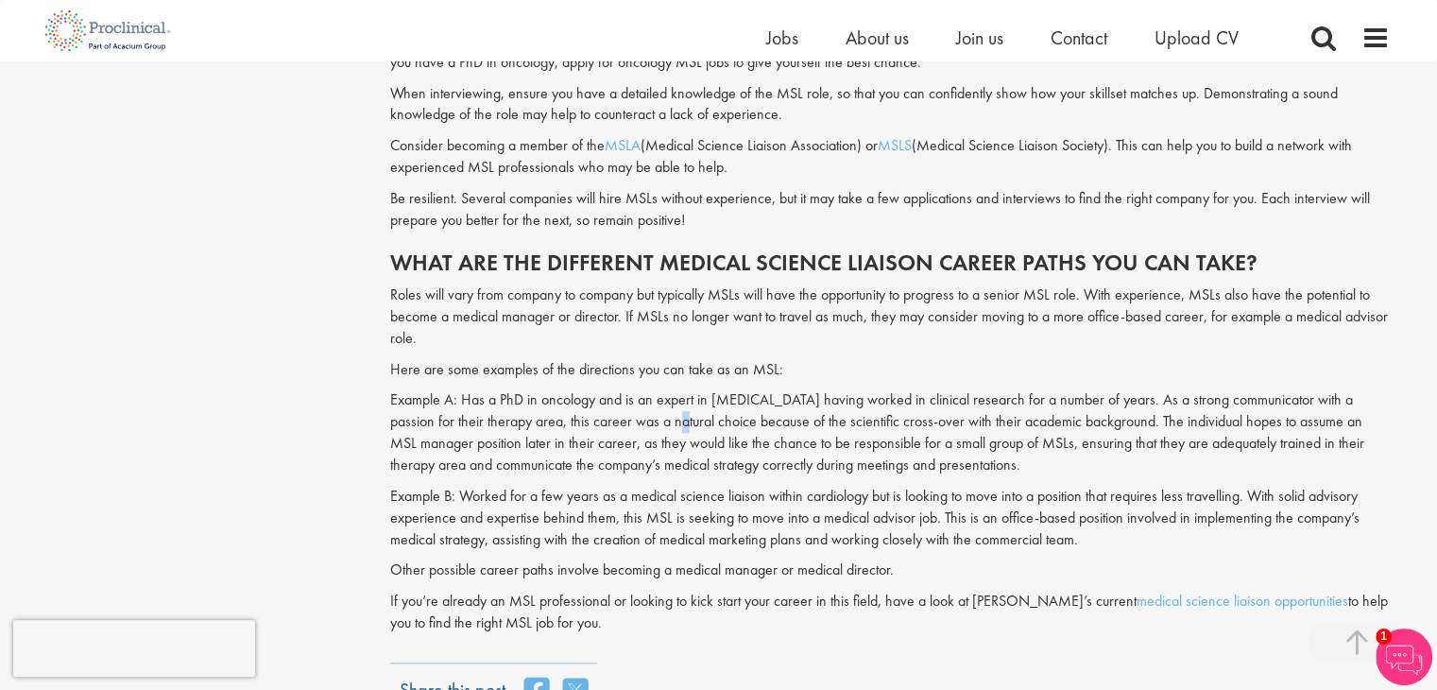
drag, startPoint x: 615, startPoint y: 418, endPoint x: 622, endPoint y: 426, distance: 10.8
click at [622, 426] on p "Example A: Has a PhD in oncology and is an expert in [MEDICAL_DATA] having work…" at bounding box center [890, 432] width 1000 height 86
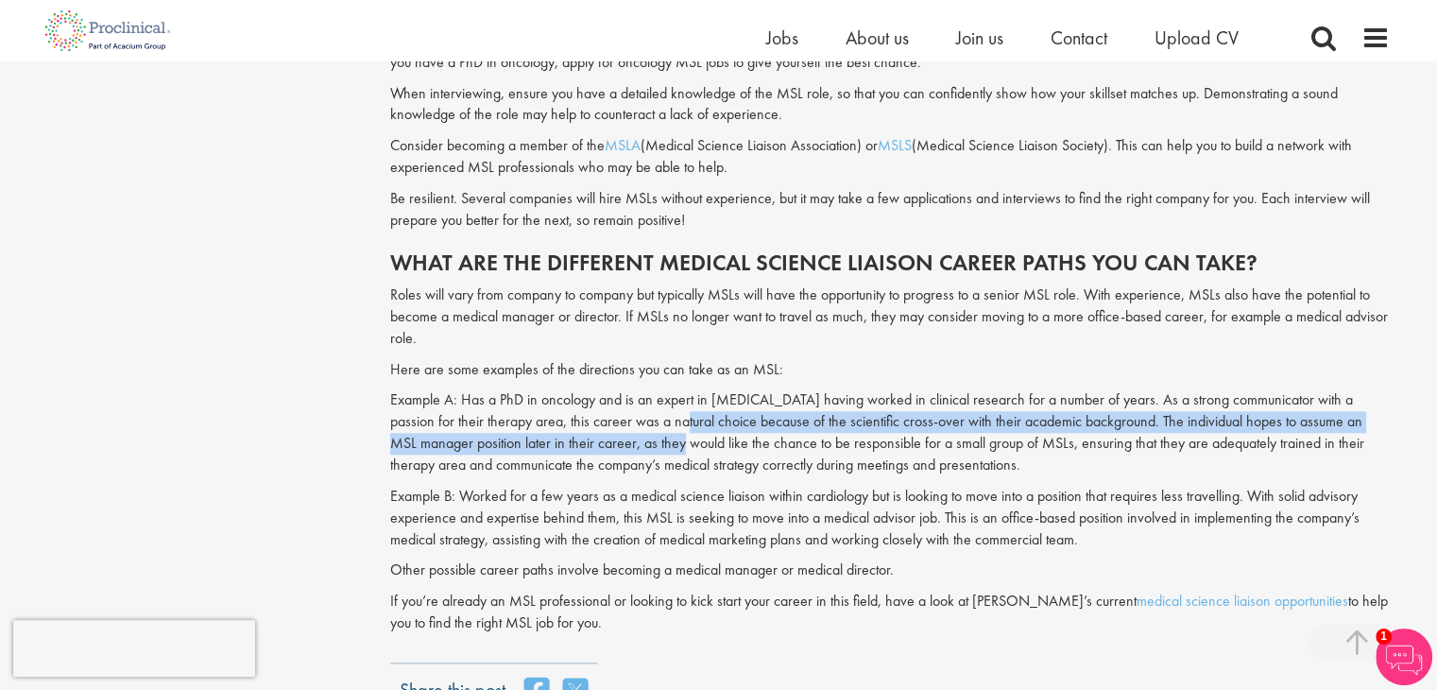
drag, startPoint x: 622, startPoint y: 426, endPoint x: 630, endPoint y: 441, distance: 17.3
click at [630, 441] on p "Example A: Has a PhD in oncology and is an expert in [MEDICAL_DATA] having work…" at bounding box center [890, 432] width 1000 height 86
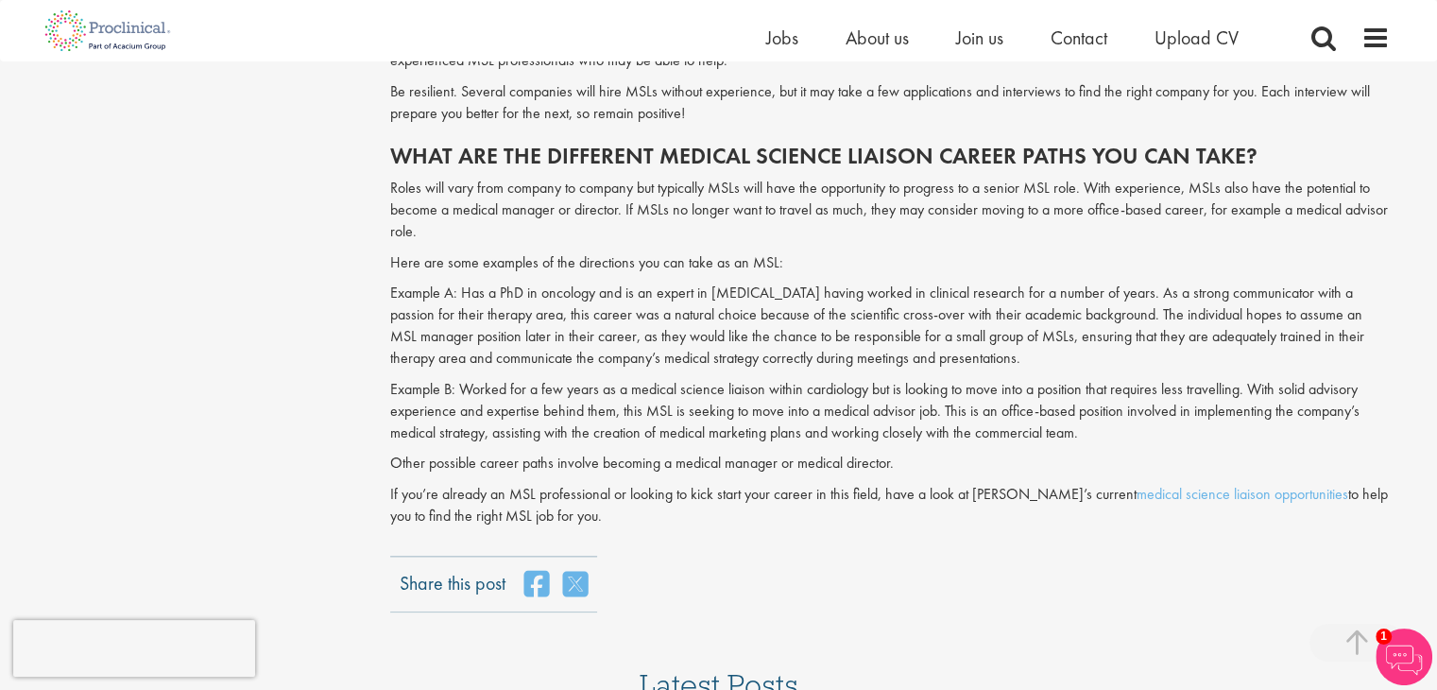
scroll to position [1946, 0]
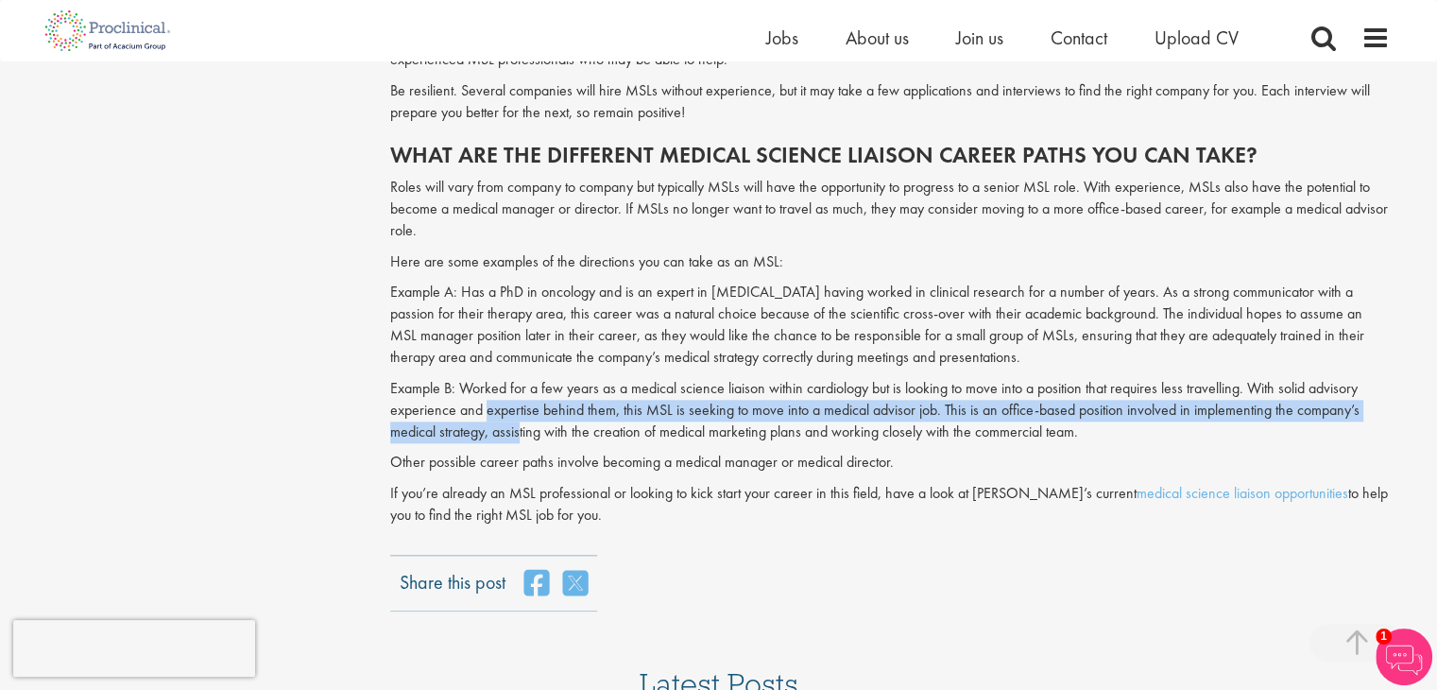
drag, startPoint x: 487, startPoint y: 403, endPoint x: 522, endPoint y: 428, distance: 42.7
click at [522, 428] on p "Example B: Worked for a few years as a medical science liaison within cardiolog…" at bounding box center [890, 410] width 1000 height 65
drag, startPoint x: 536, startPoint y: 413, endPoint x: 555, endPoint y: 432, distance: 26.7
click at [555, 432] on p "Example B: Worked for a few years as a medical science liaison within cardiolog…" at bounding box center [890, 410] width 1000 height 65
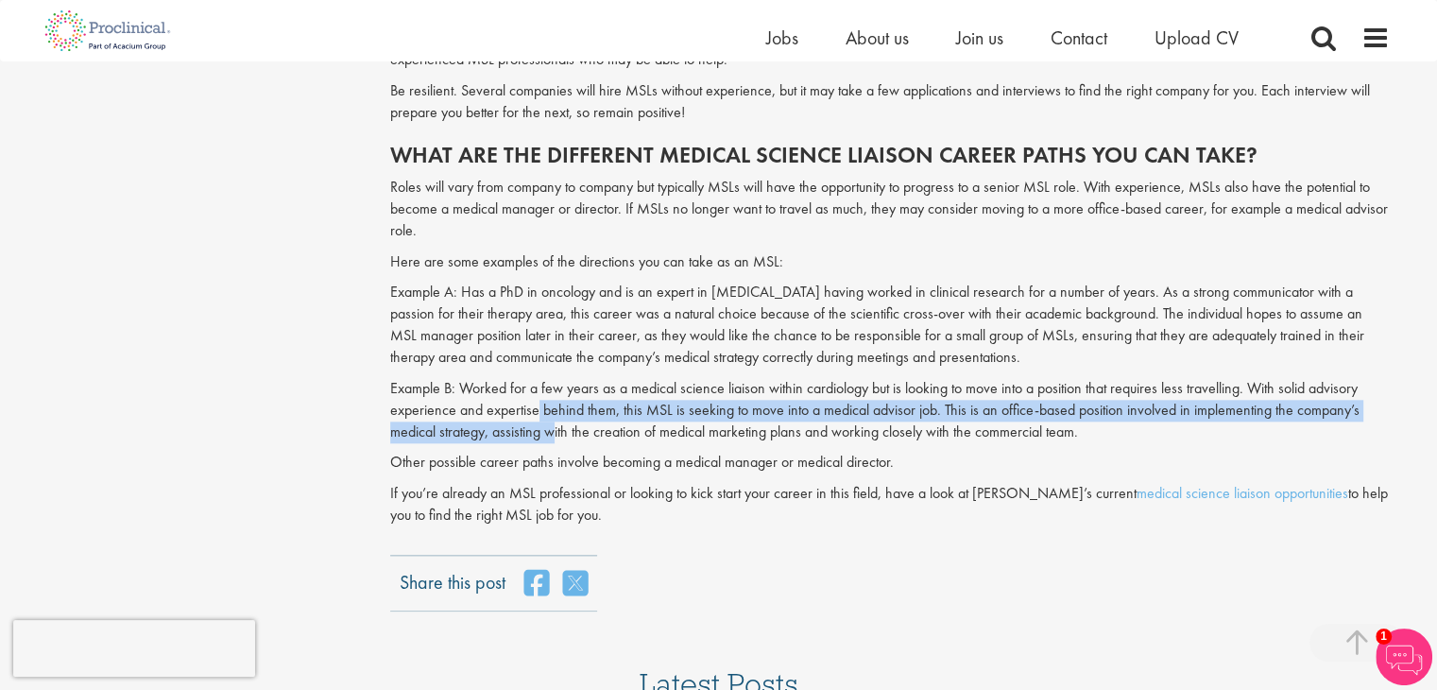
click at [555, 432] on p "Example B: Worked for a few years as a medical science liaison within cardiolog…" at bounding box center [890, 410] width 1000 height 65
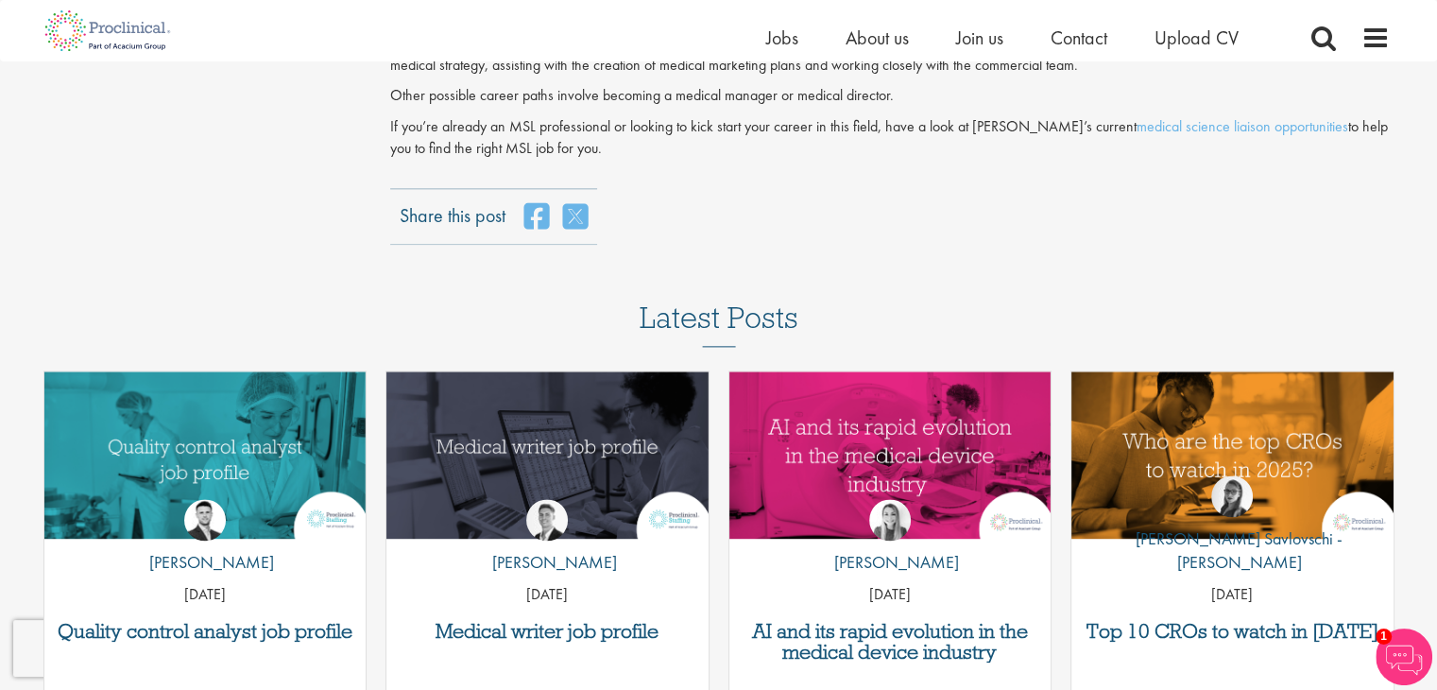
scroll to position [2313, 0]
click at [1206, 126] on link "medical science liaison opportunities" at bounding box center [1243, 126] width 212 height 20
